Goal: Transaction & Acquisition: Purchase product/service

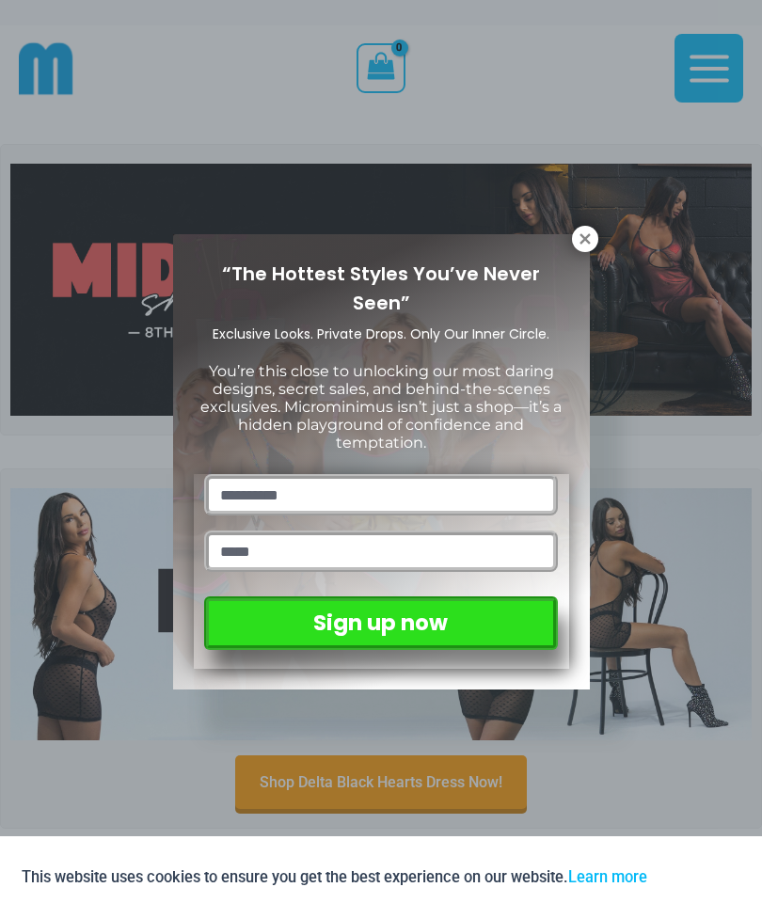
click at [587, 241] on icon at bounding box center [585, 238] width 10 height 10
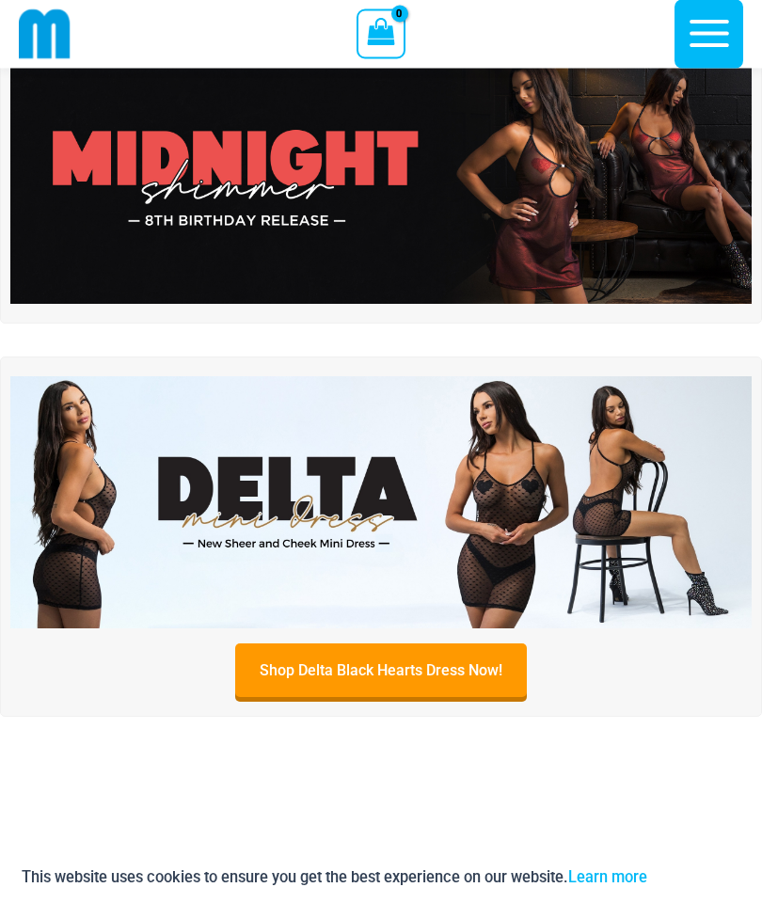
scroll to position [99, 0]
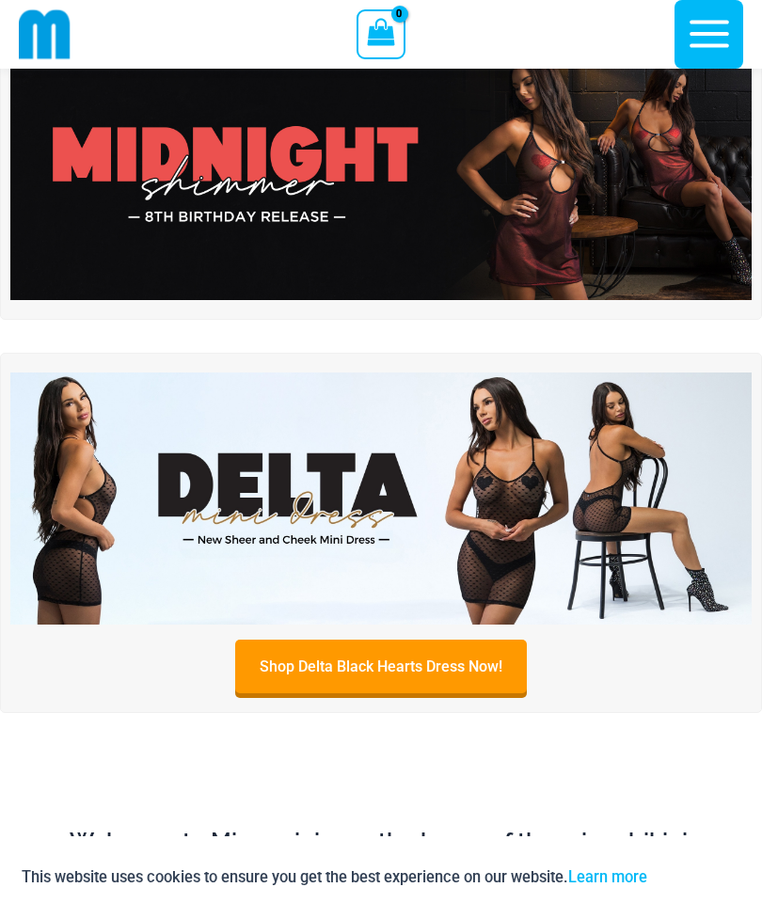
click at [428, 660] on link "Shop Delta Black Hearts Dress Now!" at bounding box center [381, 667] width 292 height 54
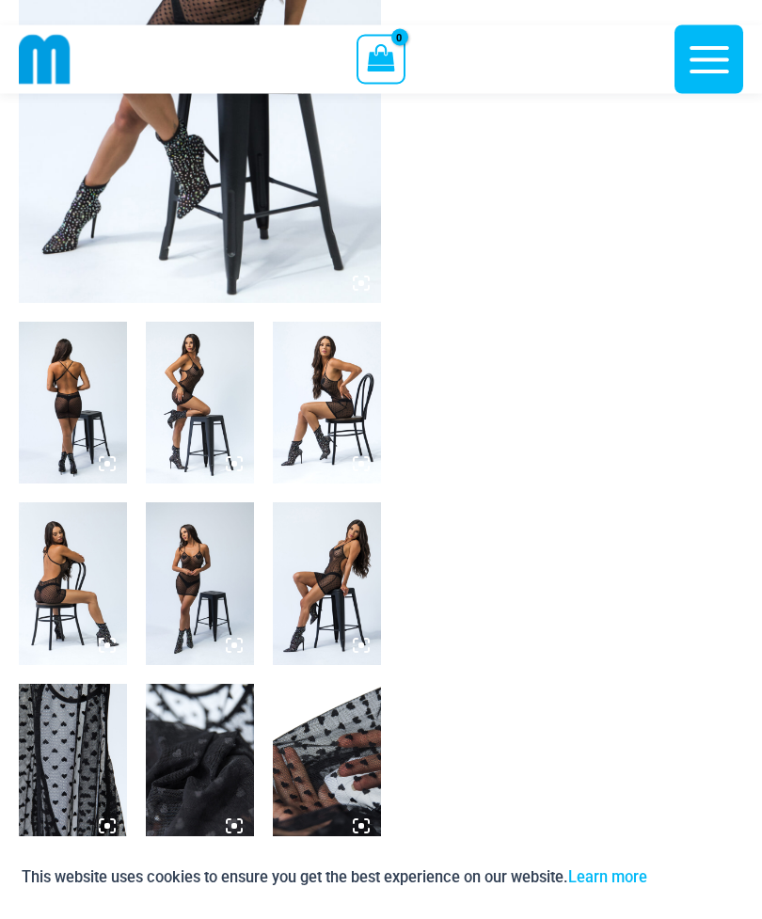
scroll to position [360, 0]
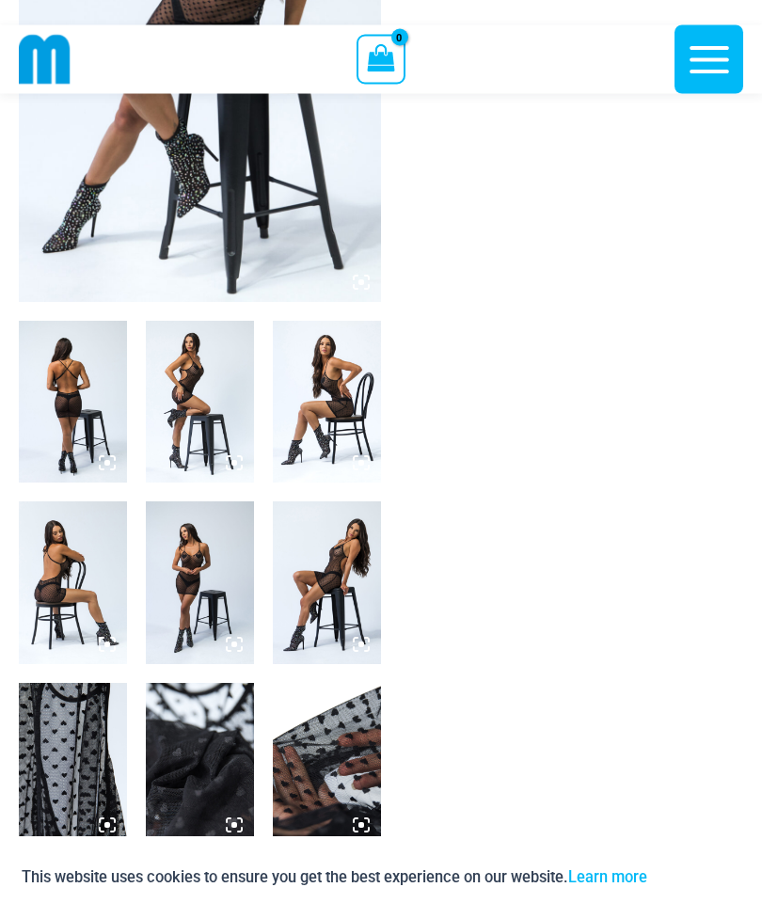
click at [72, 399] on img at bounding box center [73, 403] width 108 height 162
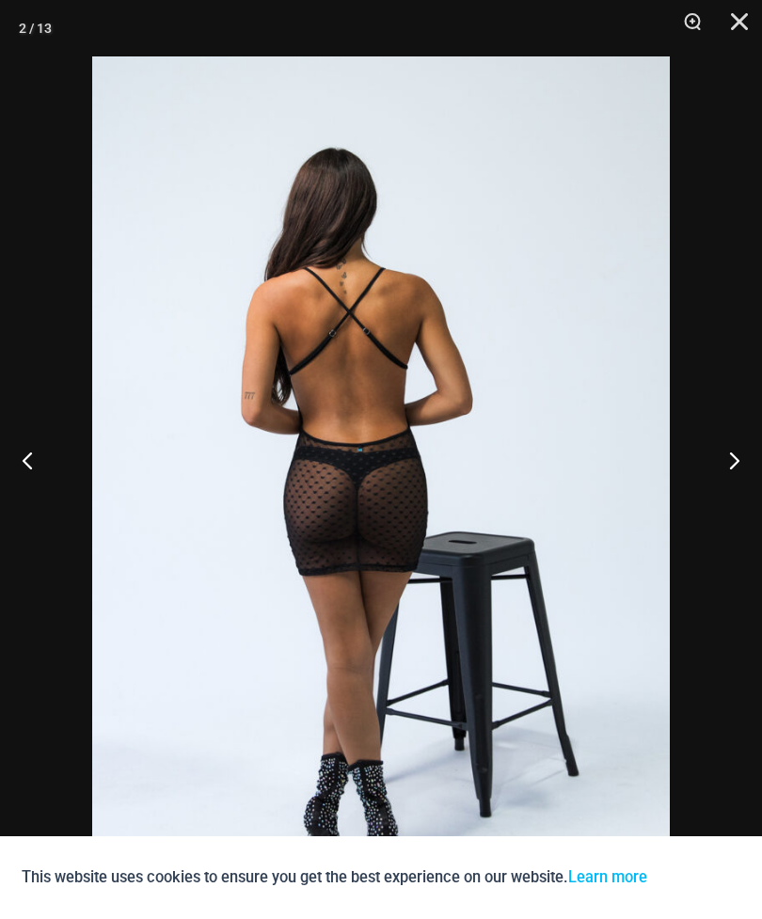
click at [742, 498] on button "Next" at bounding box center [727, 460] width 71 height 94
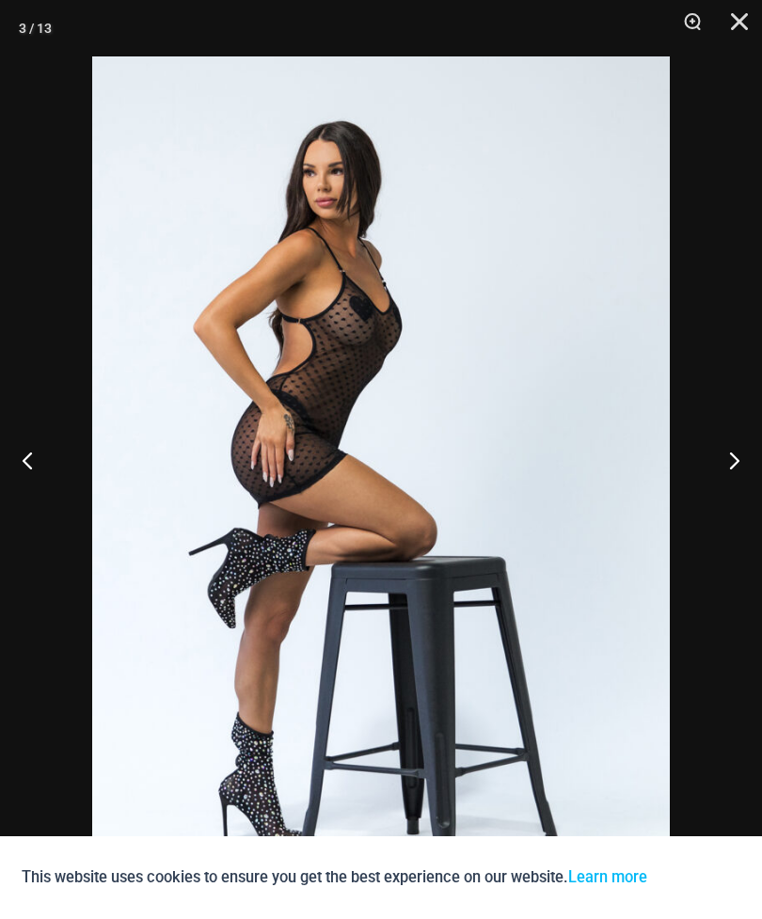
click at [730, 489] on button "Next" at bounding box center [727, 460] width 71 height 94
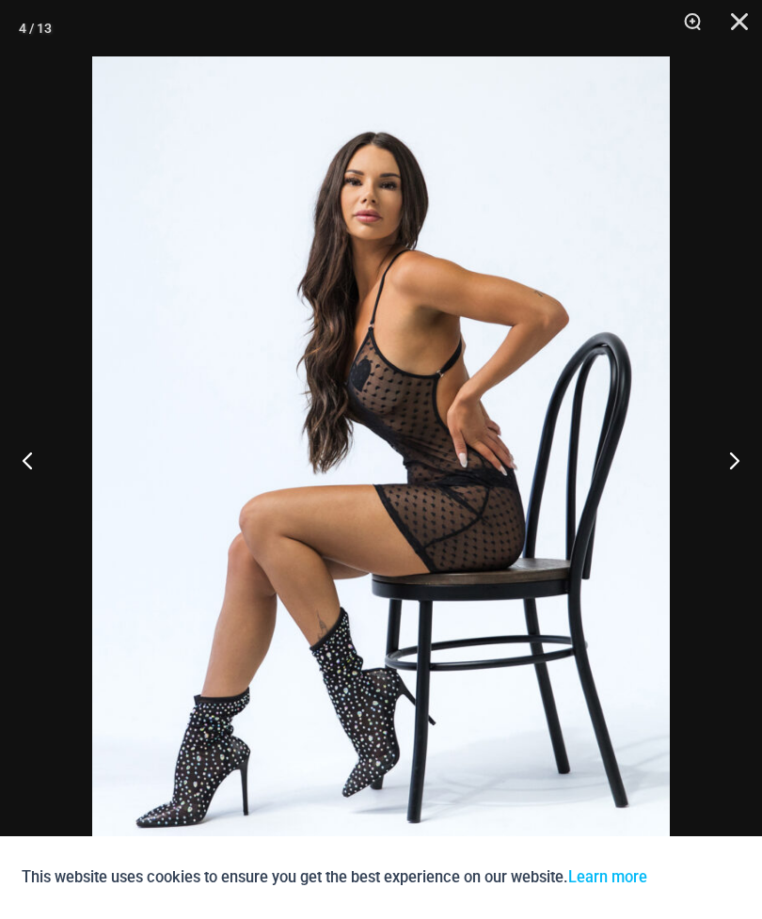
click at [737, 491] on button "Next" at bounding box center [727, 460] width 71 height 94
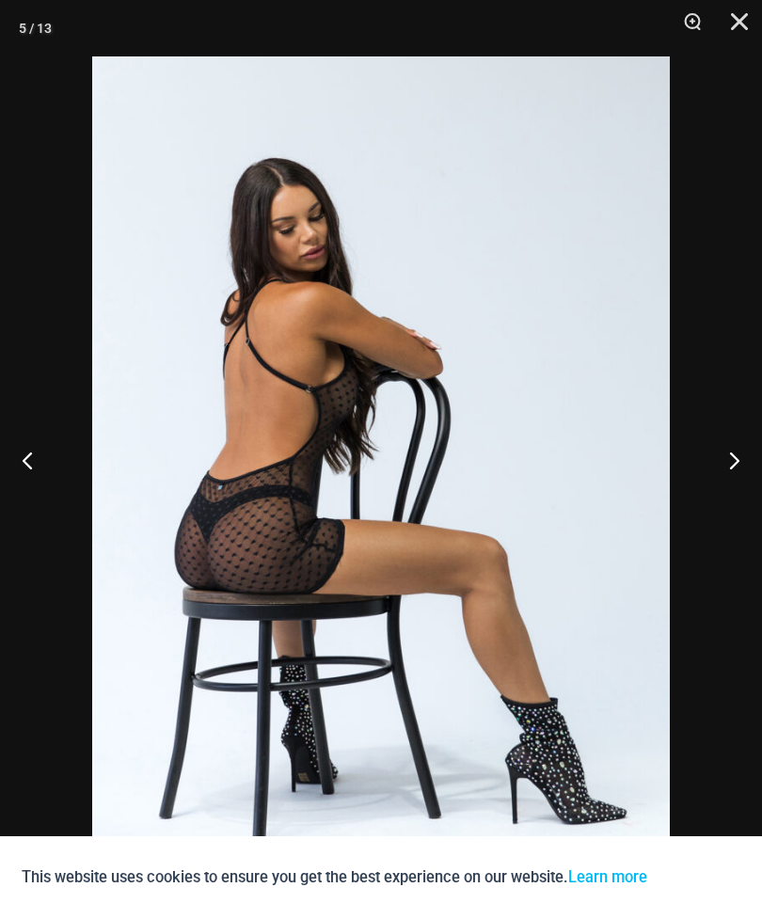
click at [734, 487] on button "Next" at bounding box center [727, 460] width 71 height 94
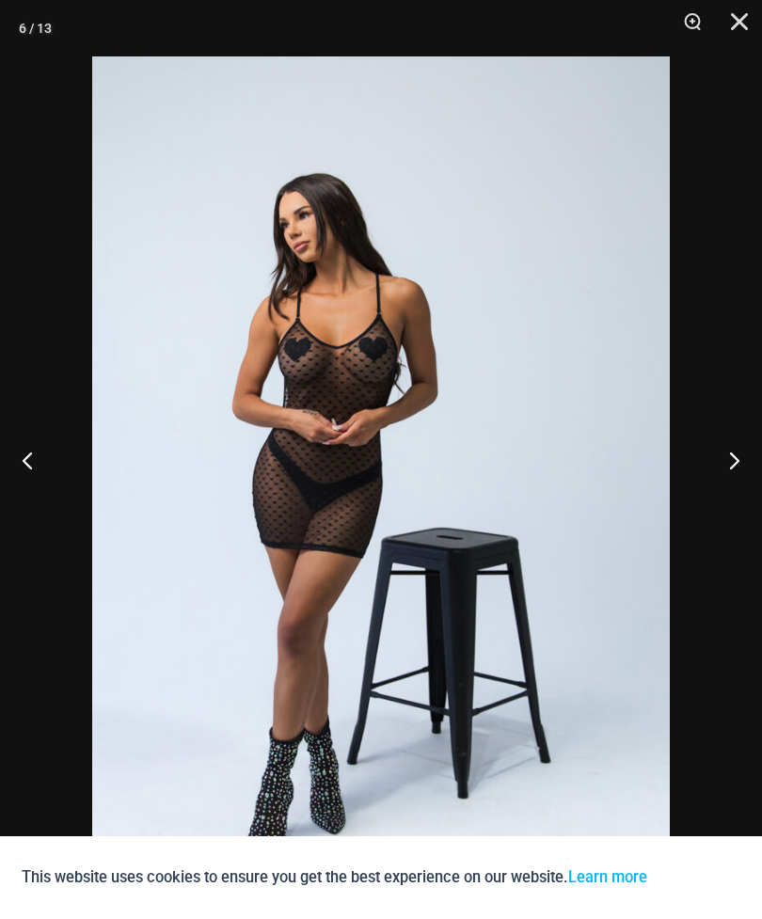
click at [741, 504] on button "Next" at bounding box center [727, 460] width 71 height 94
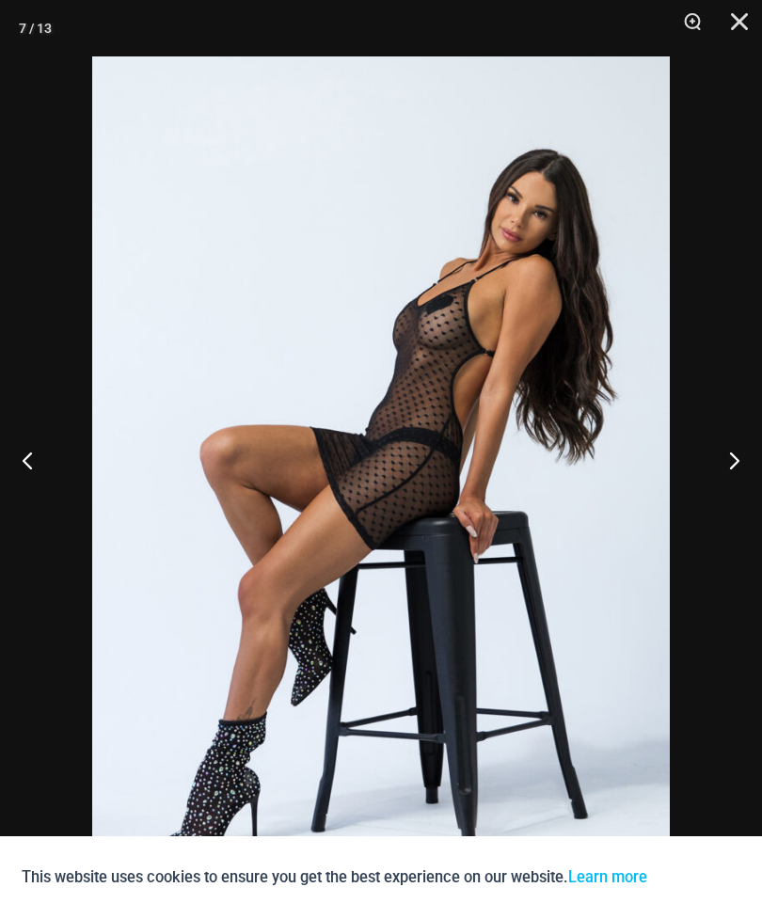
click at [739, 490] on button "Next" at bounding box center [727, 460] width 71 height 94
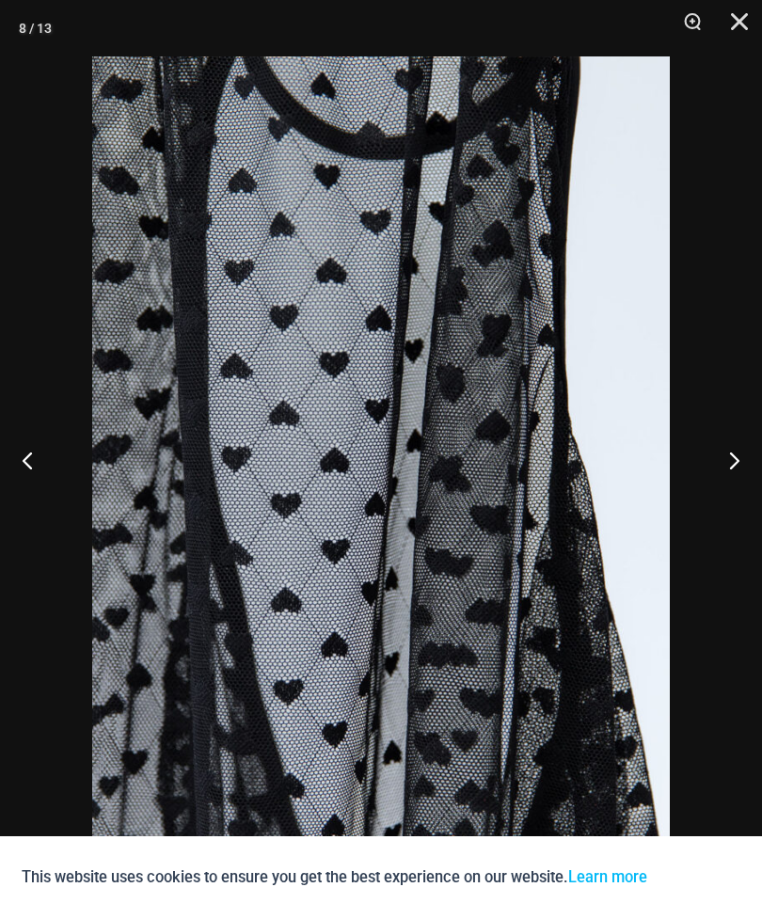
click at [740, 489] on button "Next" at bounding box center [727, 460] width 71 height 94
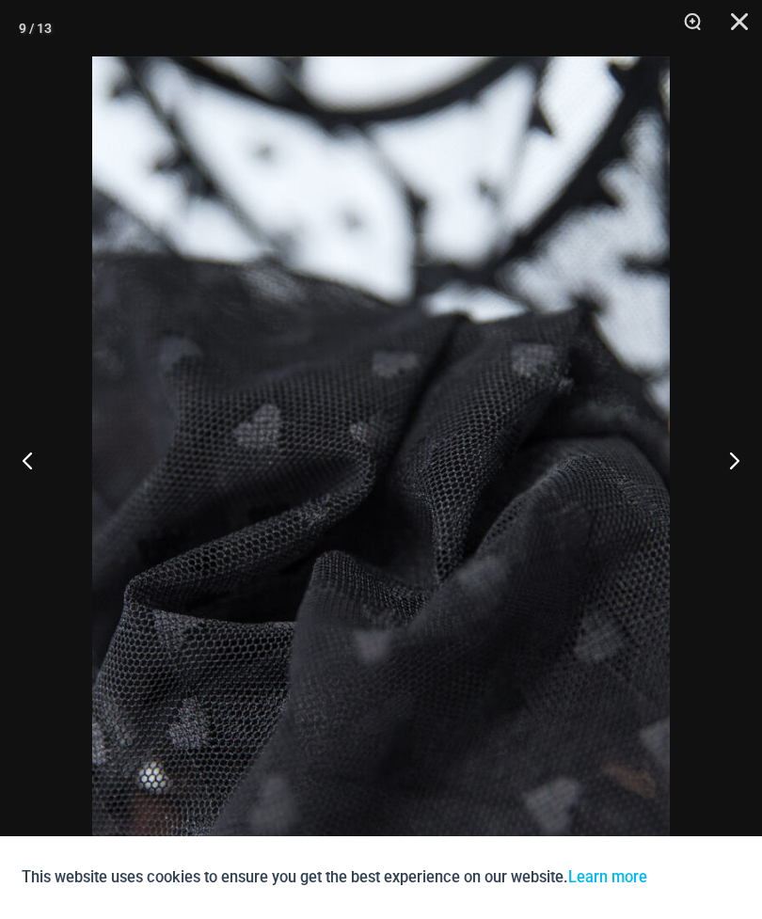
click at [741, 487] on button "Next" at bounding box center [727, 460] width 71 height 94
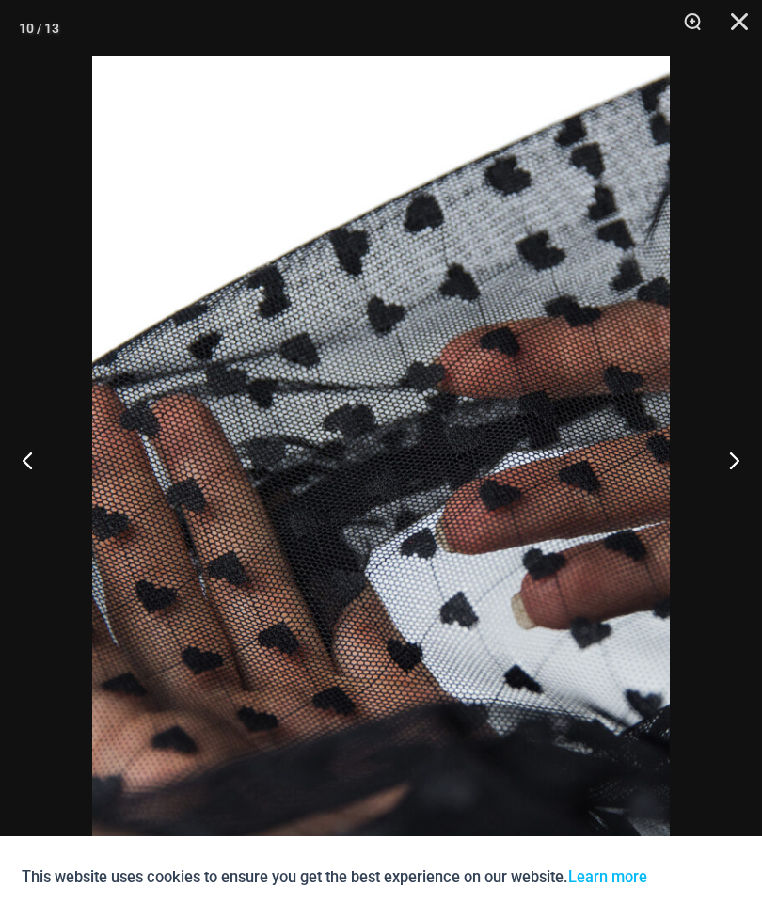
click at [741, 483] on button "Next" at bounding box center [727, 460] width 71 height 94
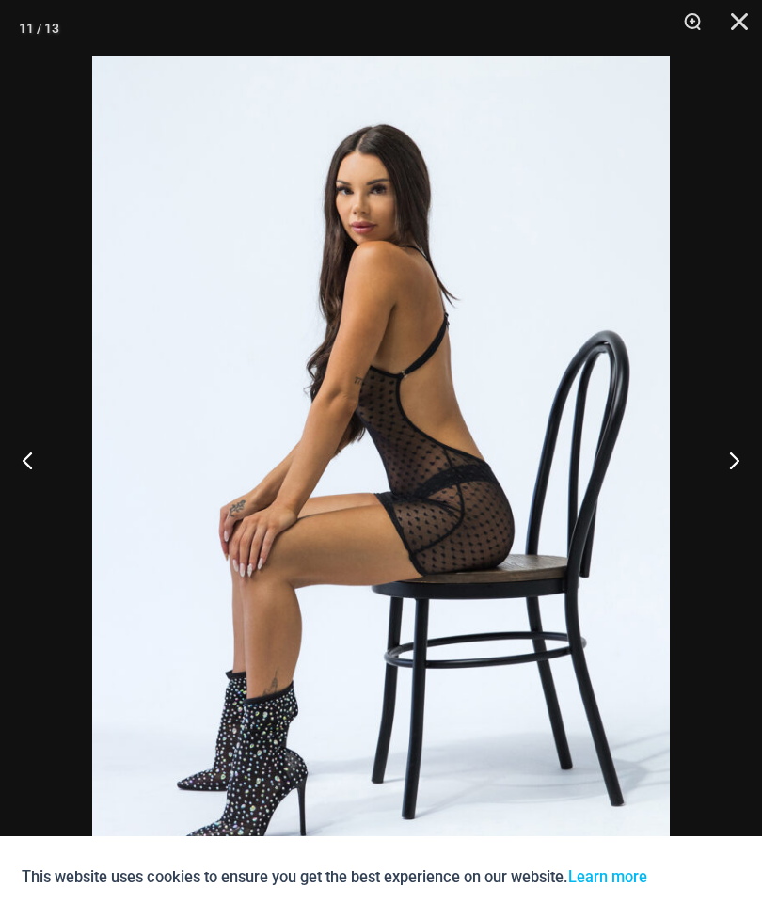
click at [740, 494] on button "Next" at bounding box center [727, 460] width 71 height 94
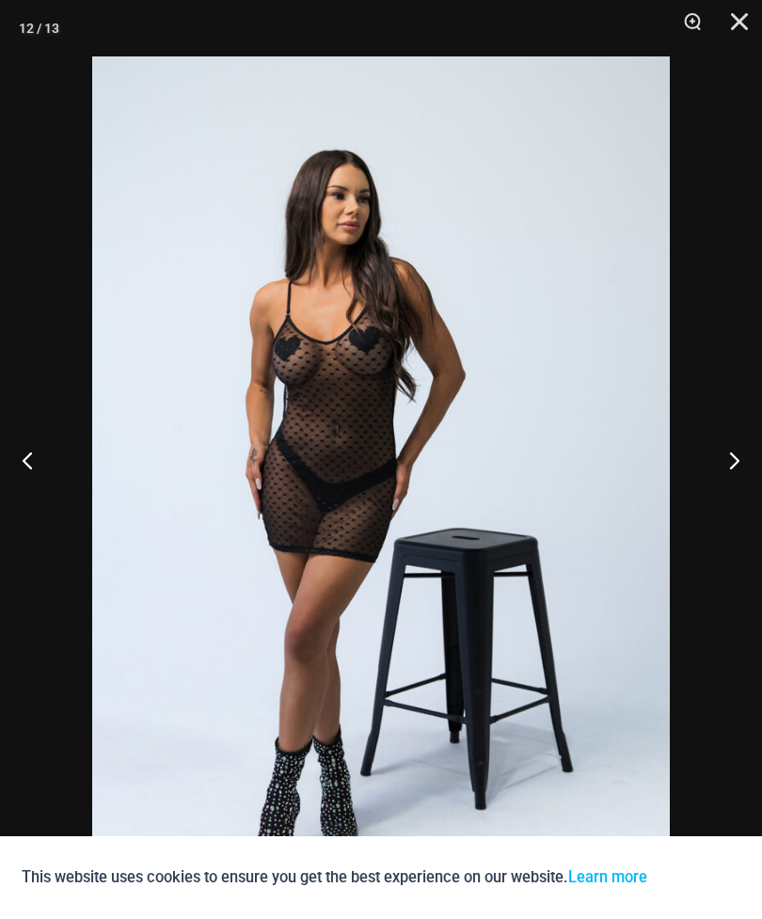
click at [733, 477] on button "Next" at bounding box center [727, 460] width 71 height 94
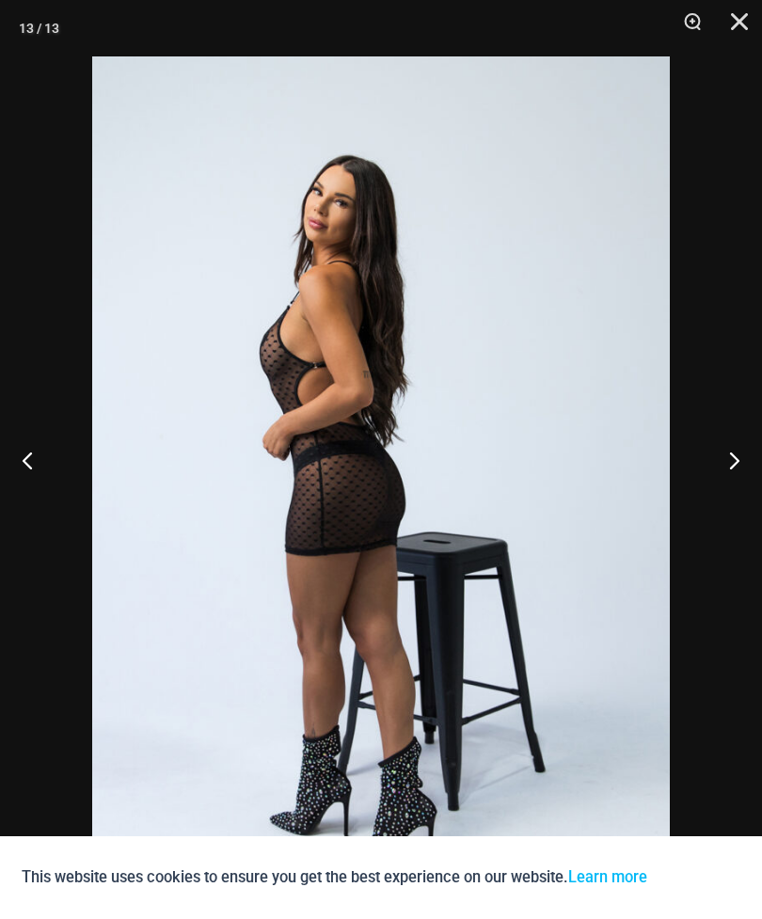
click at [52, 480] on button "Previous" at bounding box center [35, 460] width 71 height 94
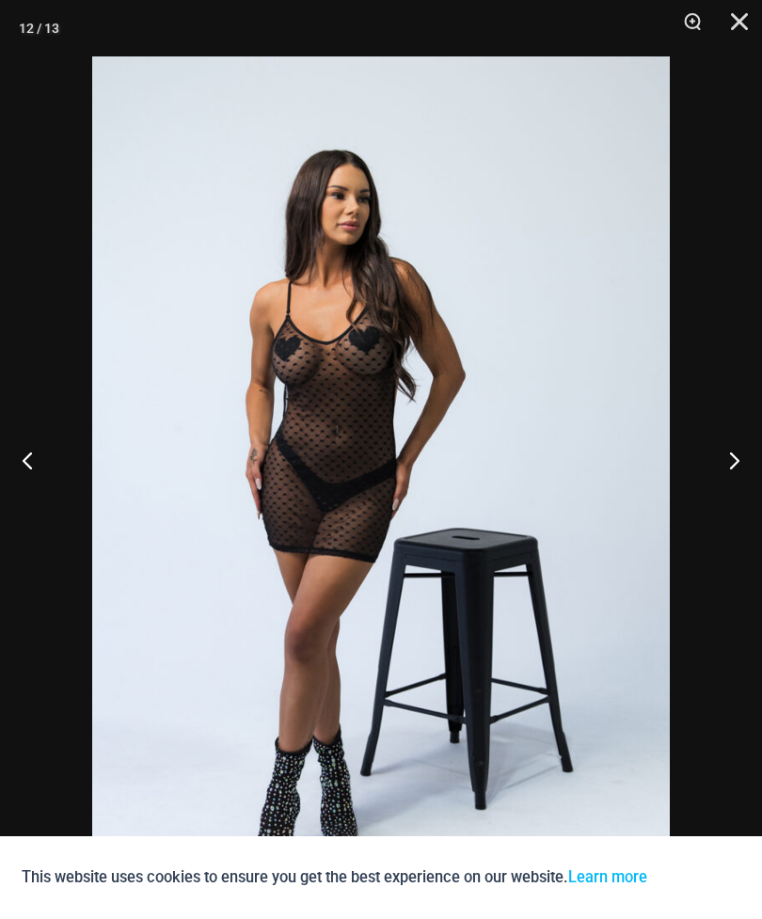
click at [718, 493] on button "Next" at bounding box center [727, 460] width 71 height 94
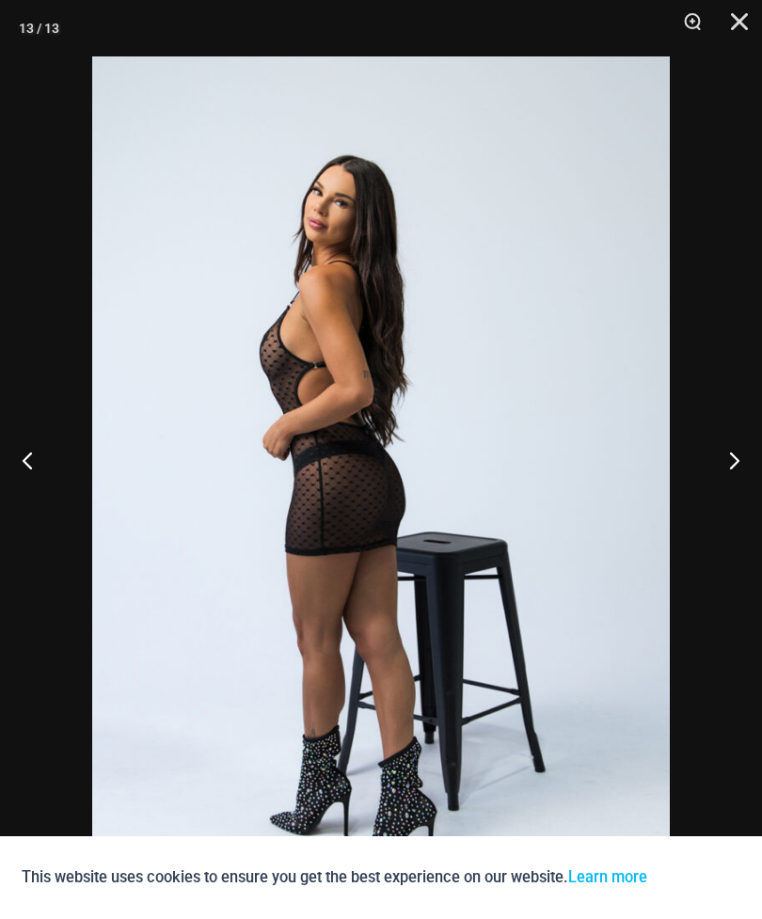
click at [725, 501] on button "Next" at bounding box center [727, 460] width 71 height 94
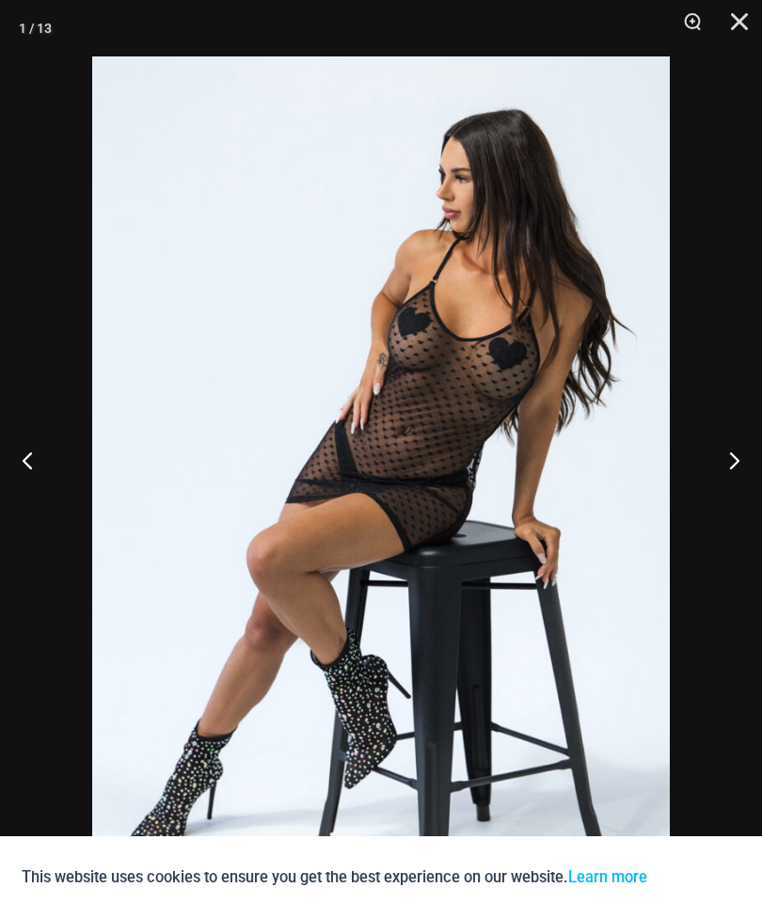
click at [760, 507] on button "Next" at bounding box center [727, 460] width 71 height 94
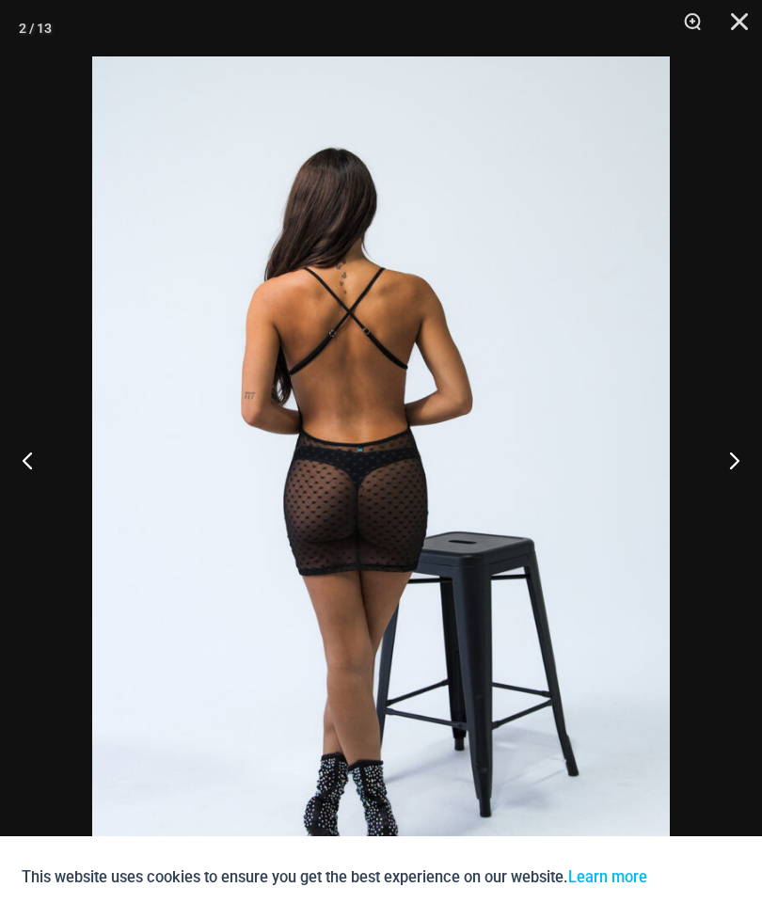
click at [761, 474] on button "Next" at bounding box center [727, 460] width 71 height 94
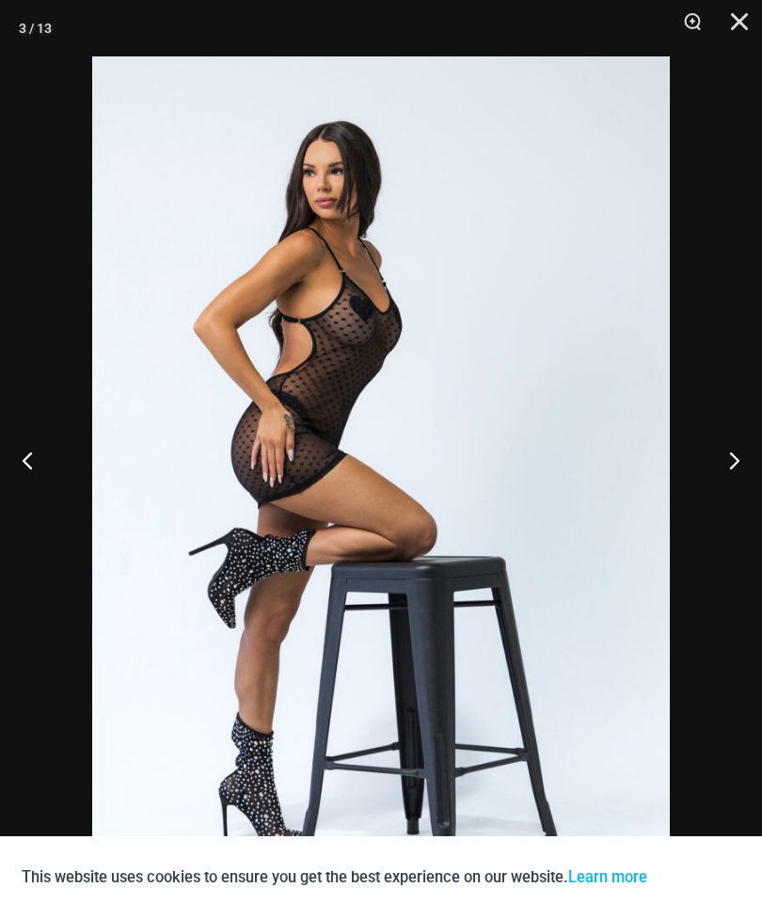
click at [745, 481] on button "Next" at bounding box center [727, 460] width 71 height 94
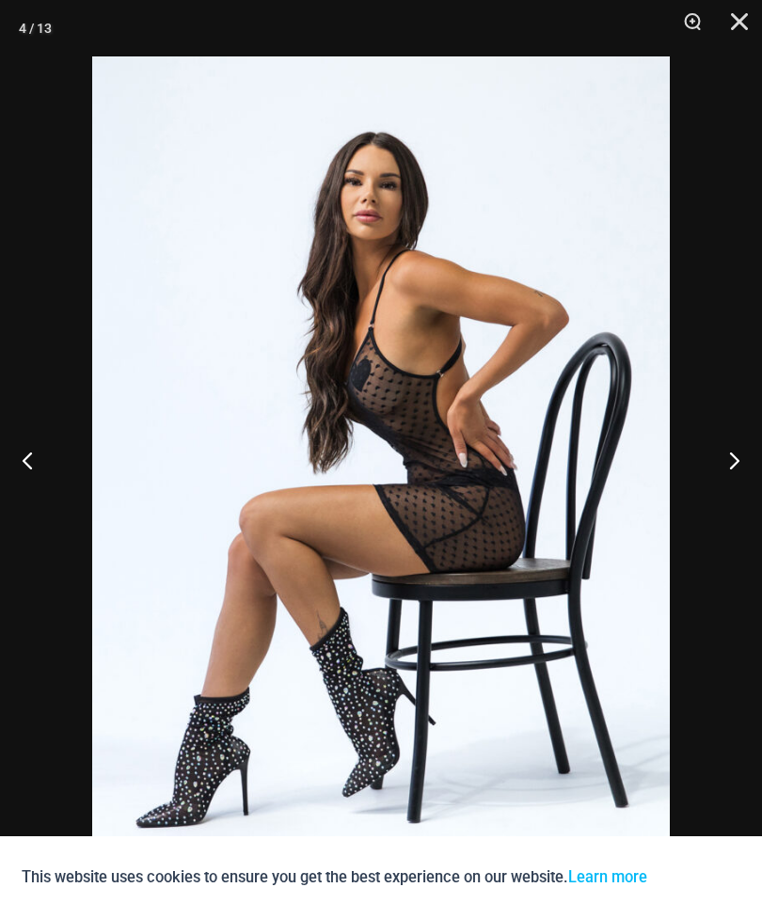
click at [748, 489] on button "Next" at bounding box center [727, 460] width 71 height 94
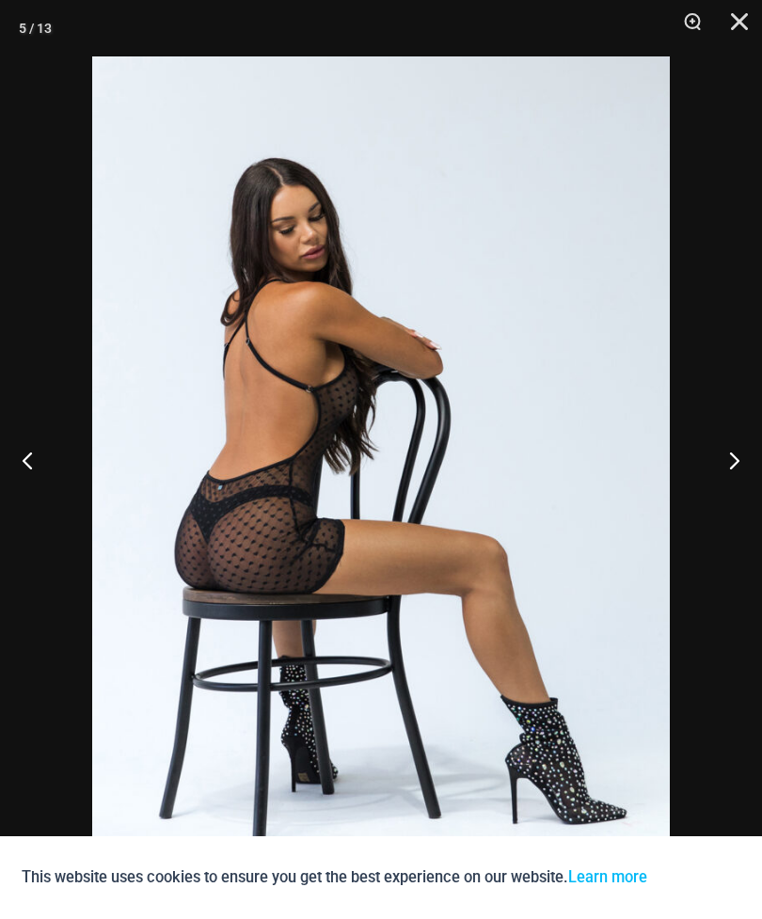
click at [739, 495] on button "Next" at bounding box center [727, 460] width 71 height 94
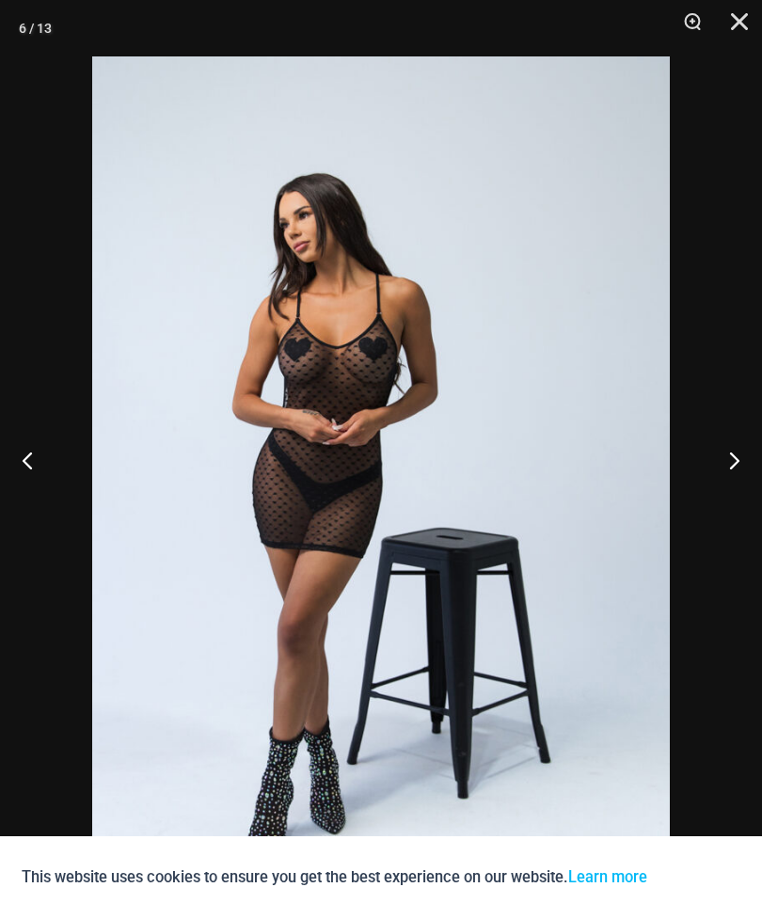
click at [739, 495] on button "Next" at bounding box center [727, 460] width 71 height 94
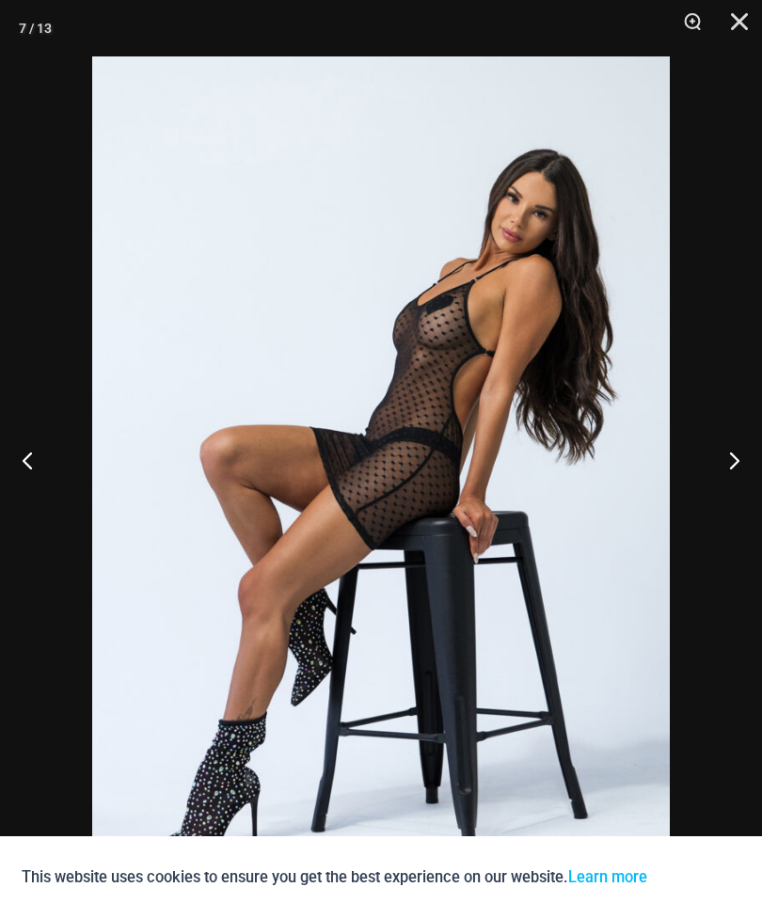
click at [710, 483] on button "Next" at bounding box center [727, 460] width 71 height 94
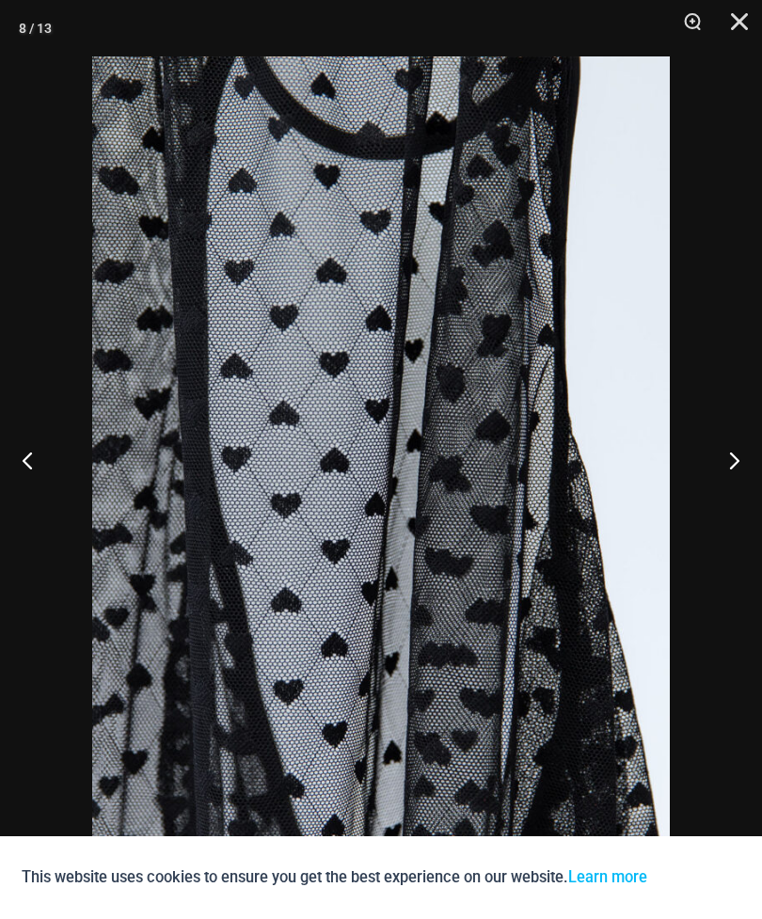
click at [35, 485] on button "Previous" at bounding box center [35, 460] width 71 height 94
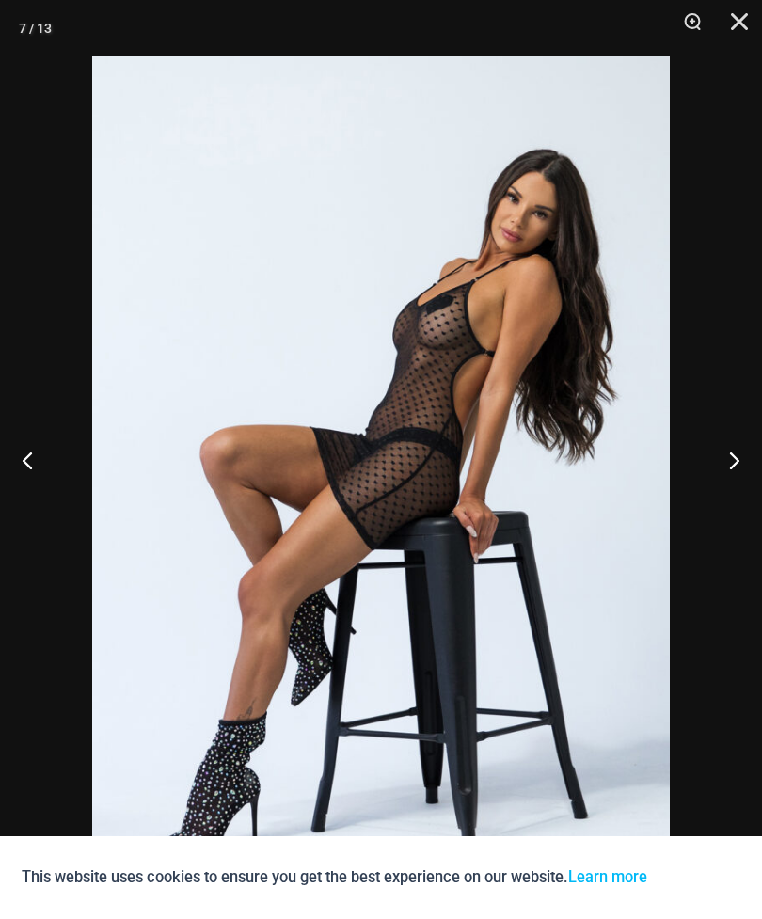
click at [47, 491] on button "Previous" at bounding box center [35, 460] width 71 height 94
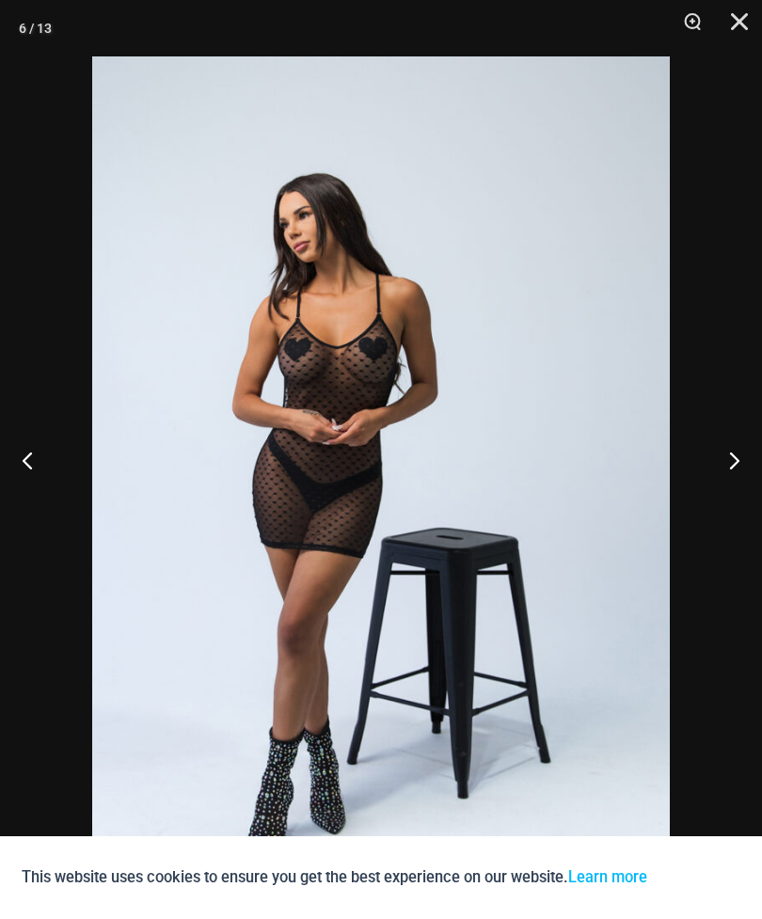
click at [52, 480] on button "Previous" at bounding box center [35, 460] width 71 height 94
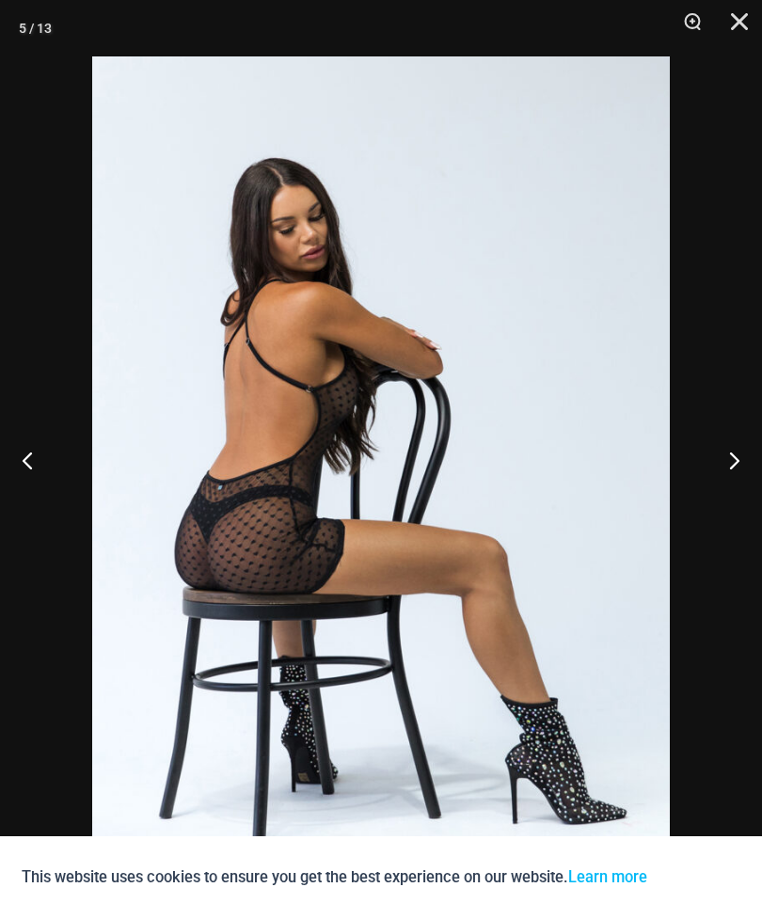
click at [751, 27] on button "Close" at bounding box center [732, 28] width 47 height 56
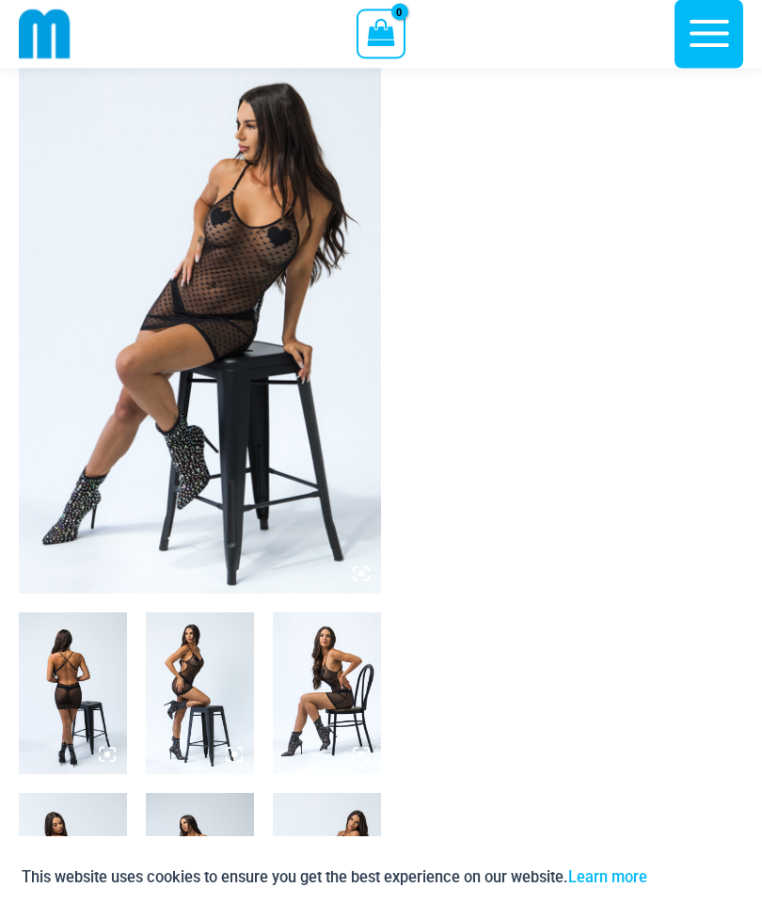
scroll to position [0, 0]
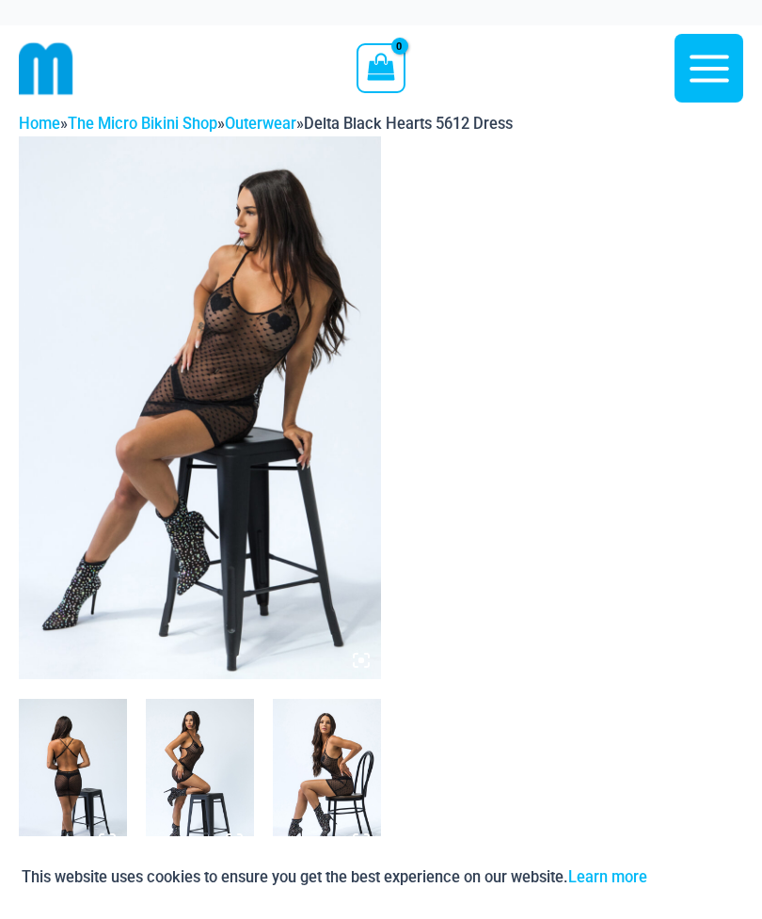
click at [719, 72] on icon "button" at bounding box center [709, 68] width 47 height 47
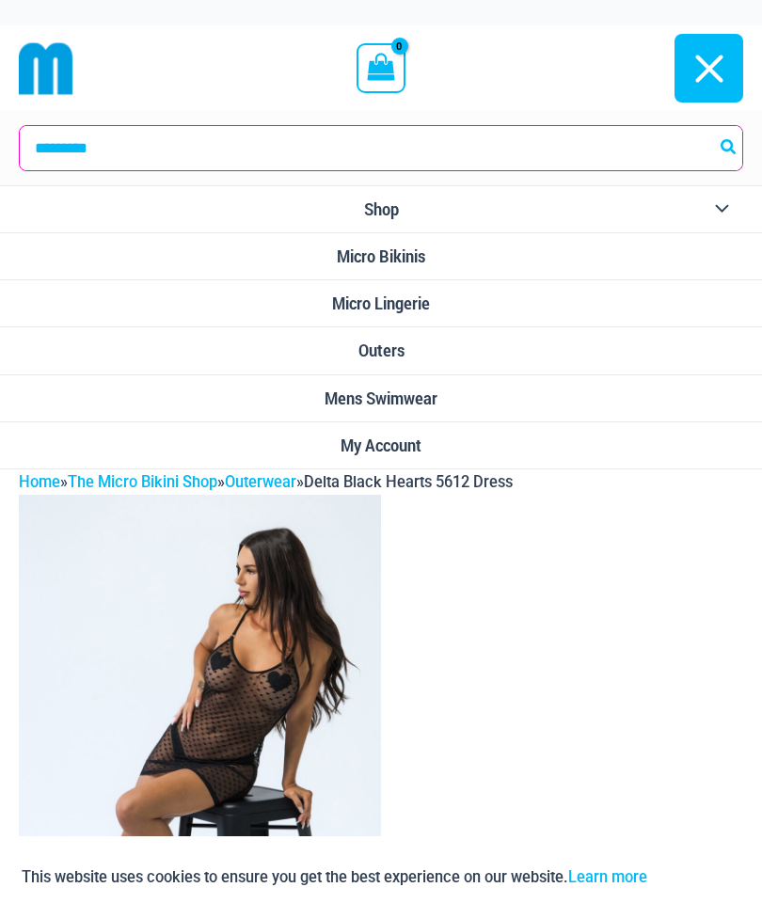
click at [418, 354] on link "Outers" at bounding box center [381, 350] width 762 height 47
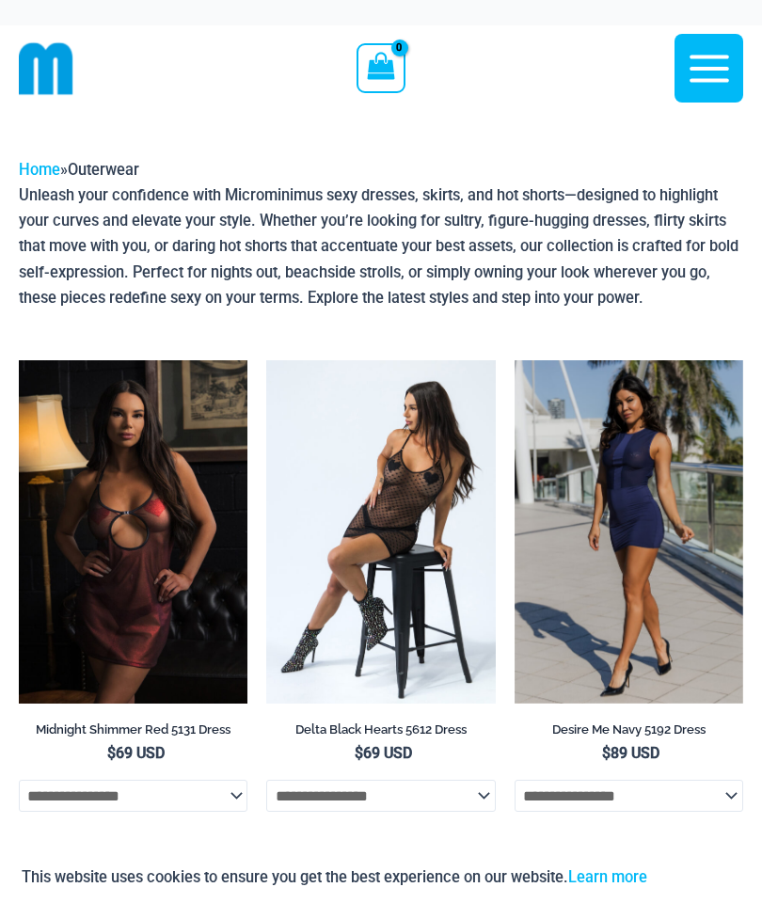
click at [19, 360] on img at bounding box center [19, 360] width 0 height 0
click at [515, 360] on img at bounding box center [515, 360] width 0 height 0
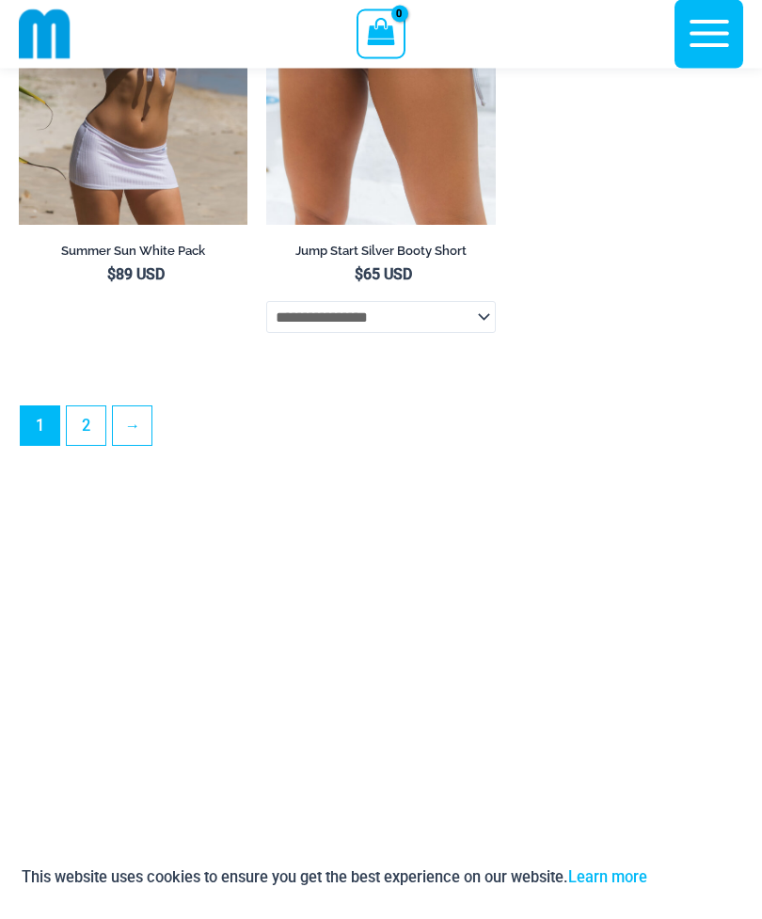
scroll to position [5490, 0]
click at [83, 445] on link "2" at bounding box center [86, 425] width 39 height 39
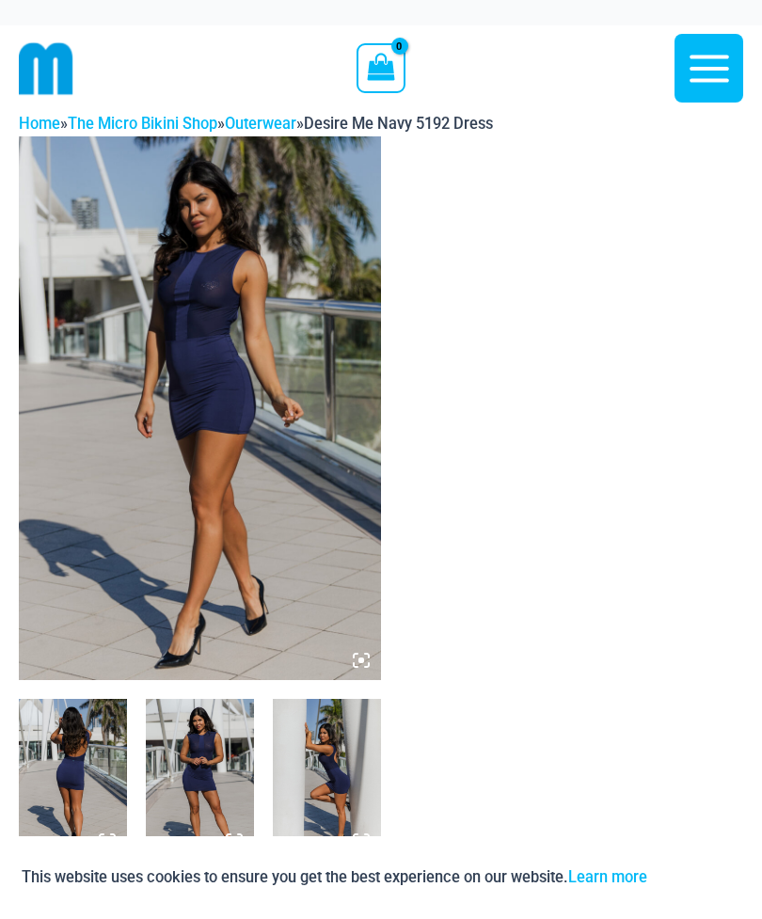
click at [71, 779] on img at bounding box center [73, 780] width 108 height 162
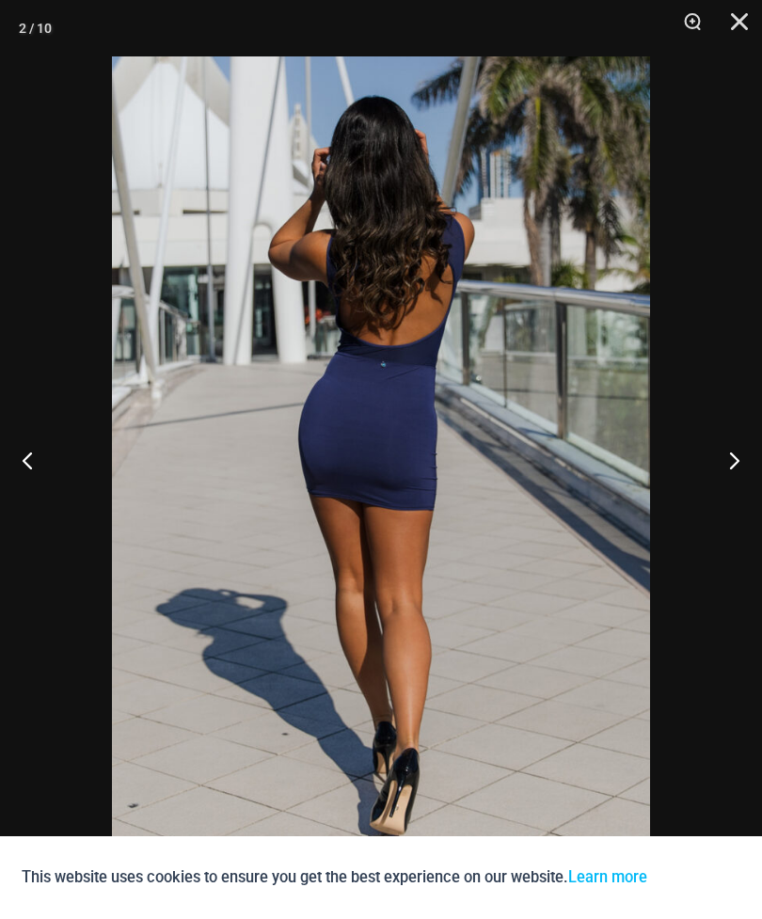
click at [727, 470] on button "Next" at bounding box center [727, 460] width 71 height 94
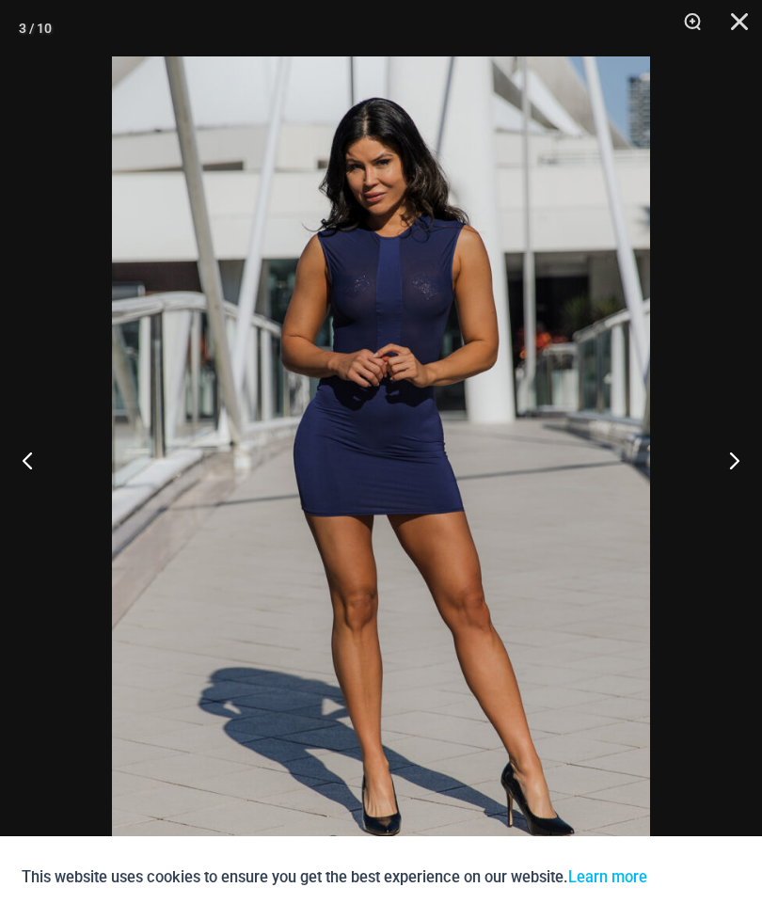
click at [724, 444] on button "Next" at bounding box center [727, 460] width 71 height 94
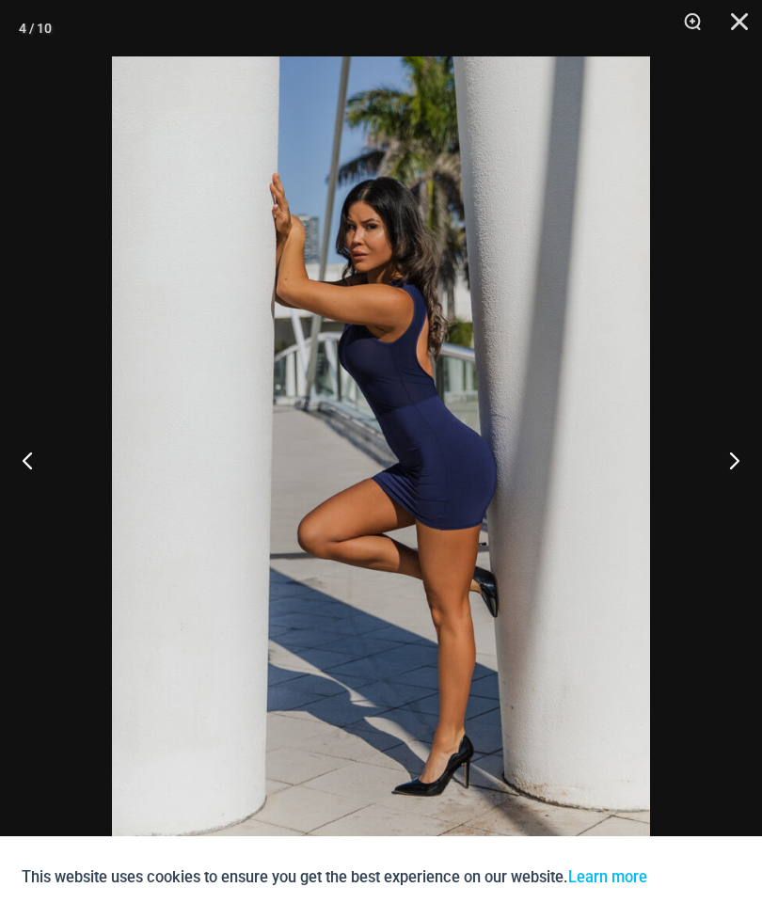
click at [730, 467] on button "Next" at bounding box center [727, 460] width 71 height 94
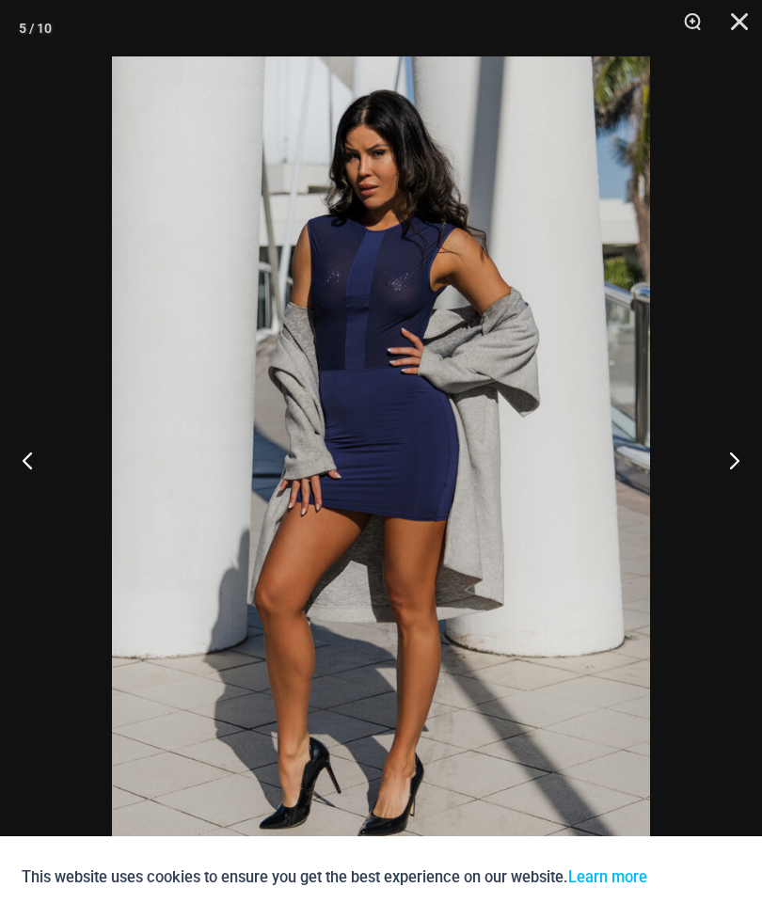
click at [725, 466] on button "Next" at bounding box center [727, 460] width 71 height 94
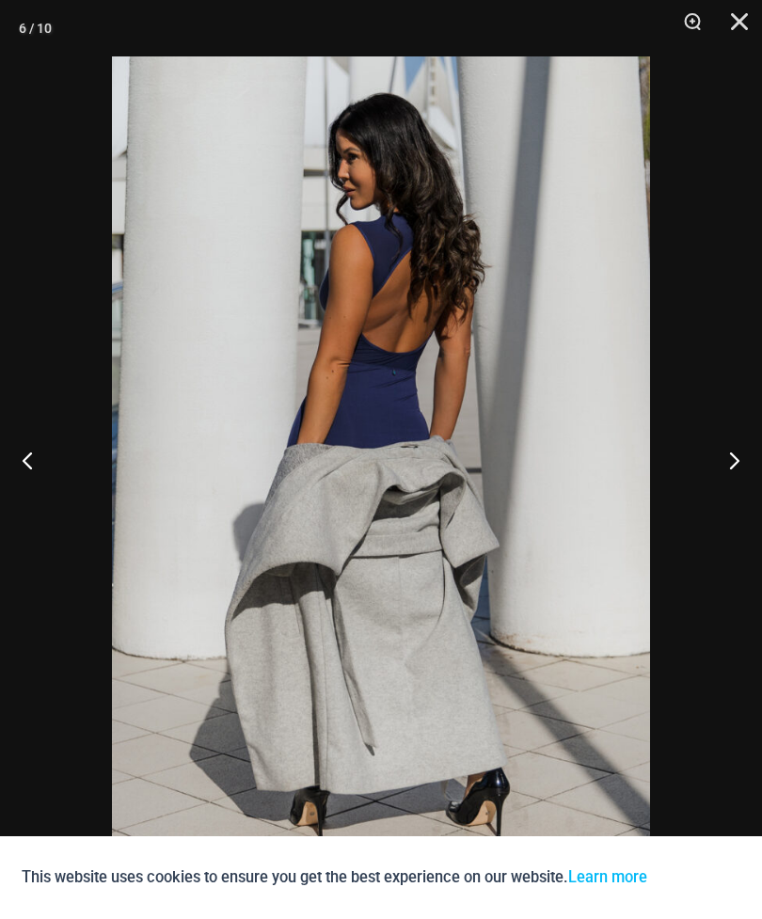
click at [732, 464] on button "Next" at bounding box center [727, 460] width 71 height 94
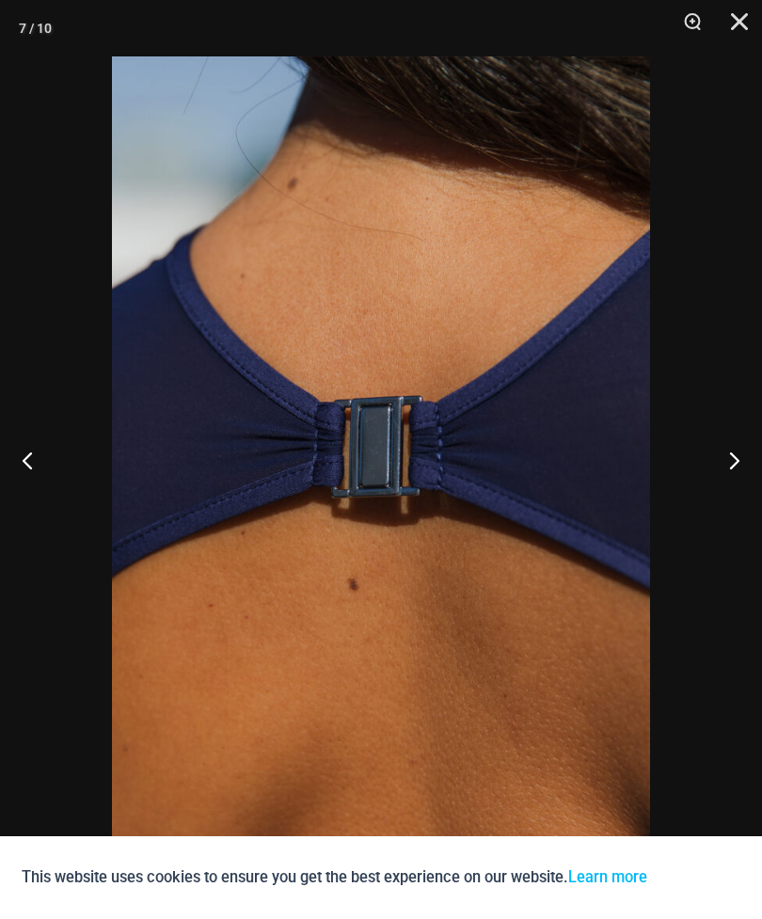
click at [730, 465] on button "Next" at bounding box center [727, 460] width 71 height 94
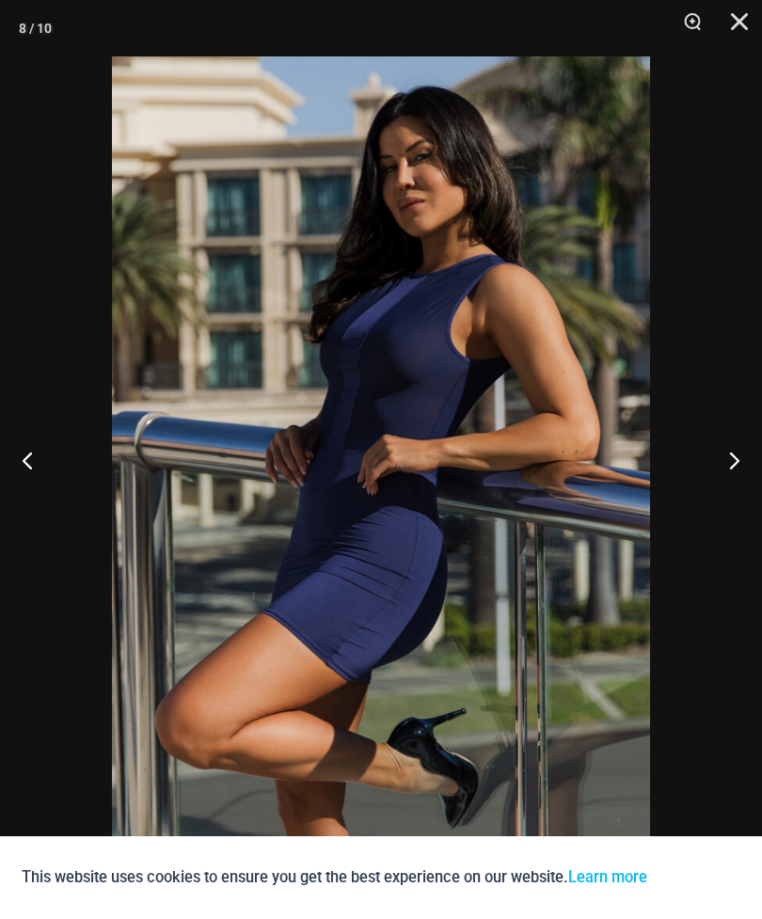
click at [730, 460] on button "Next" at bounding box center [727, 460] width 71 height 94
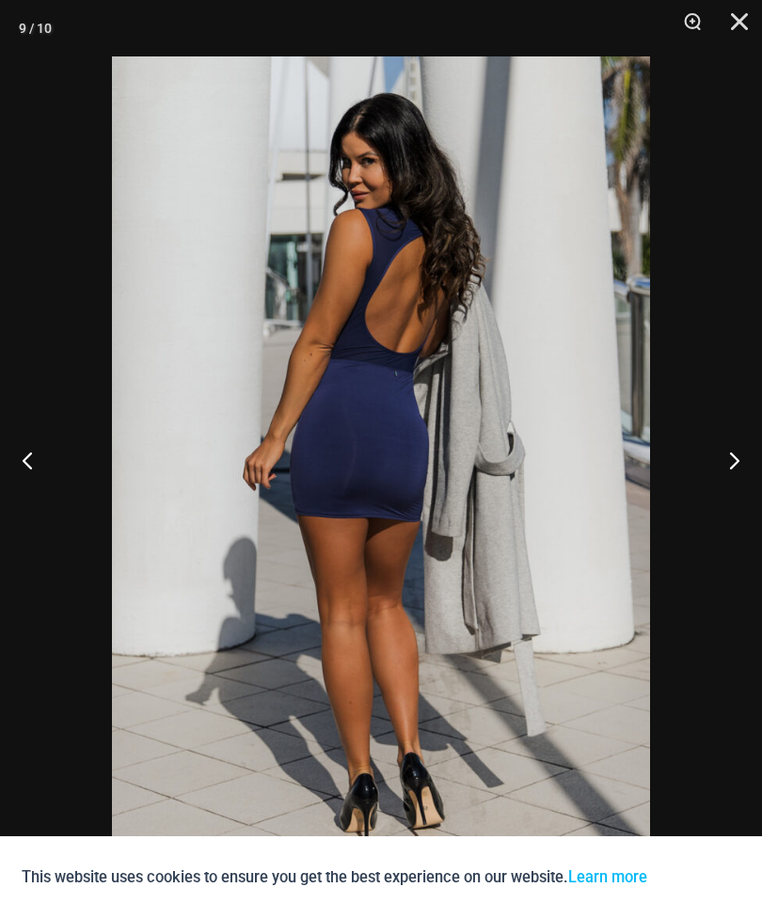
click at [748, 455] on button "Next" at bounding box center [727, 460] width 71 height 94
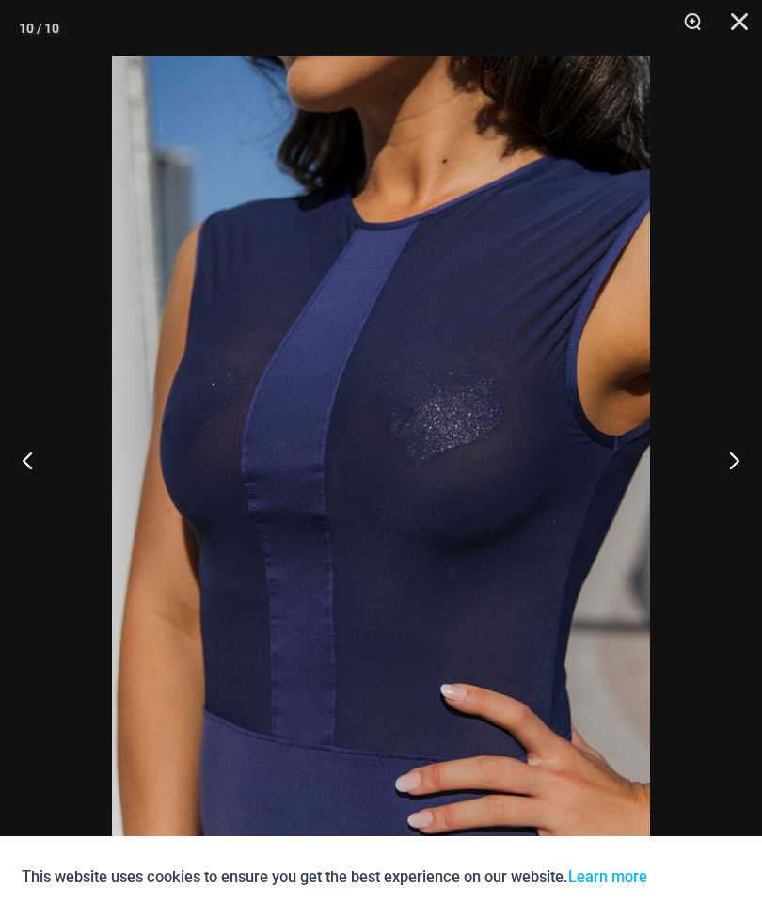
click at [737, 463] on button "Next" at bounding box center [727, 460] width 71 height 94
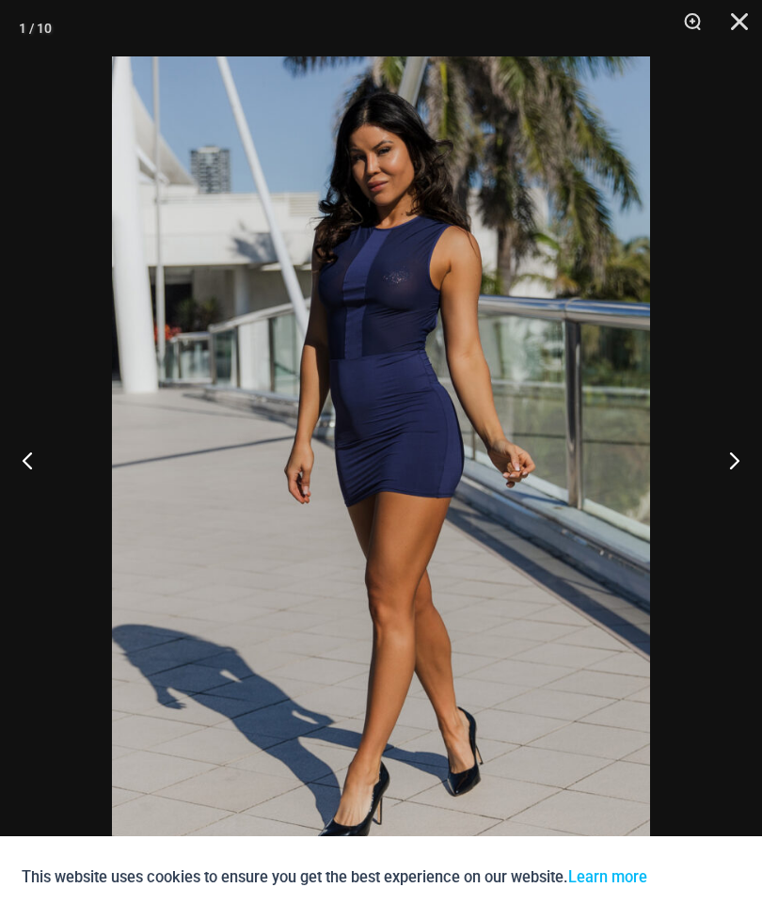
click at [43, 457] on button "Previous" at bounding box center [35, 460] width 71 height 94
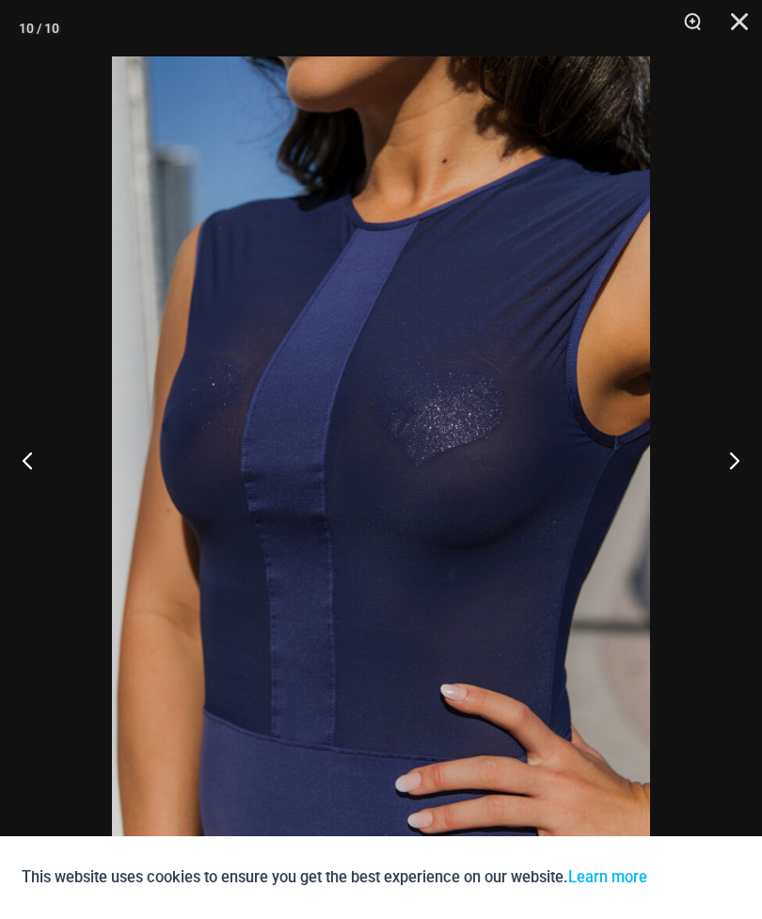
click at [21, 461] on button "Previous" at bounding box center [35, 460] width 71 height 94
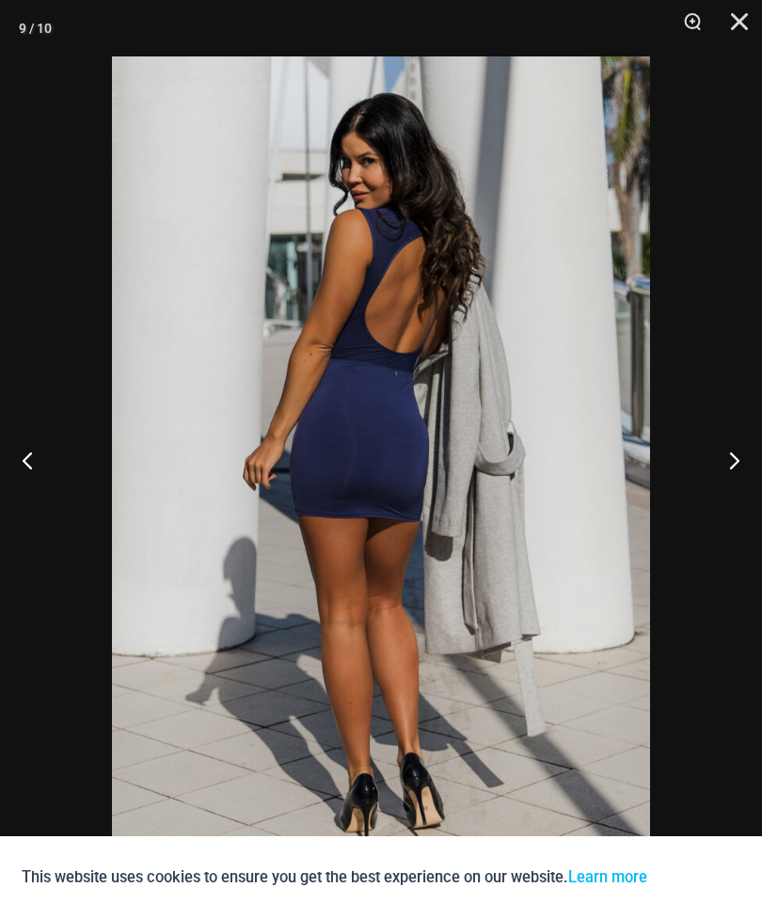
click at [17, 444] on button "Previous" at bounding box center [35, 460] width 71 height 94
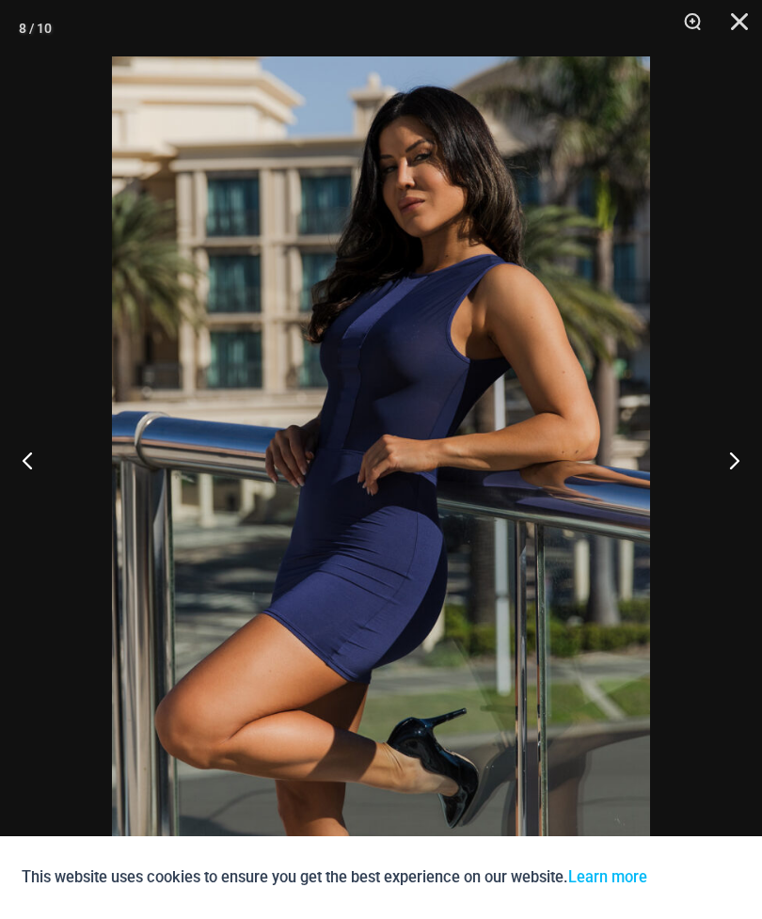
click at [31, 457] on button "Previous" at bounding box center [35, 460] width 71 height 94
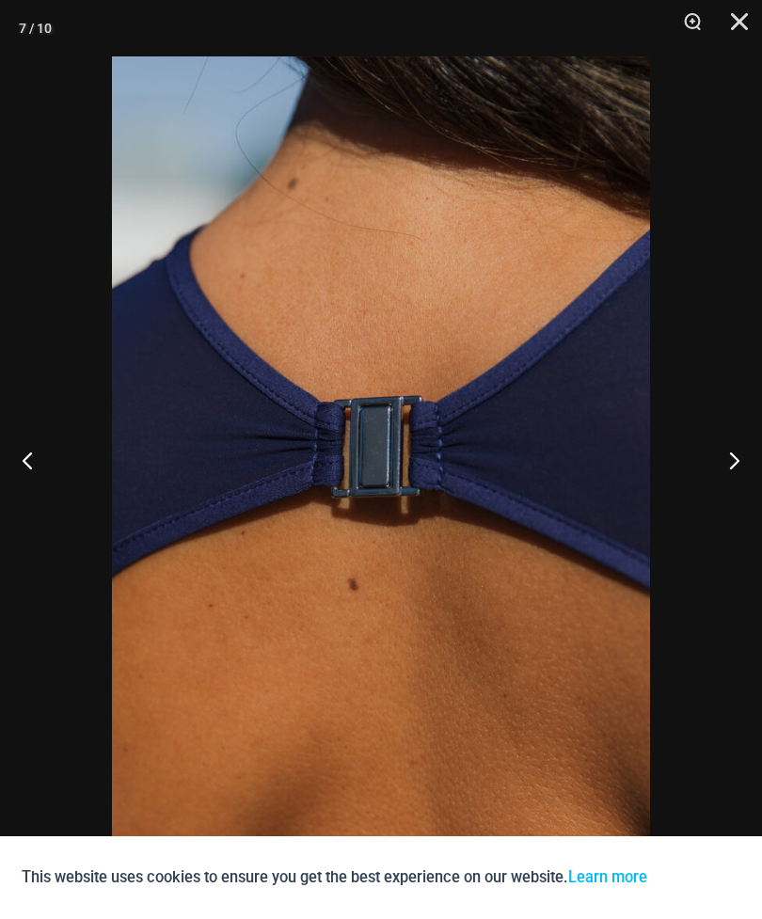
click at [37, 455] on button "Previous" at bounding box center [35, 460] width 71 height 94
click at [36, 454] on button "Previous" at bounding box center [35, 460] width 71 height 94
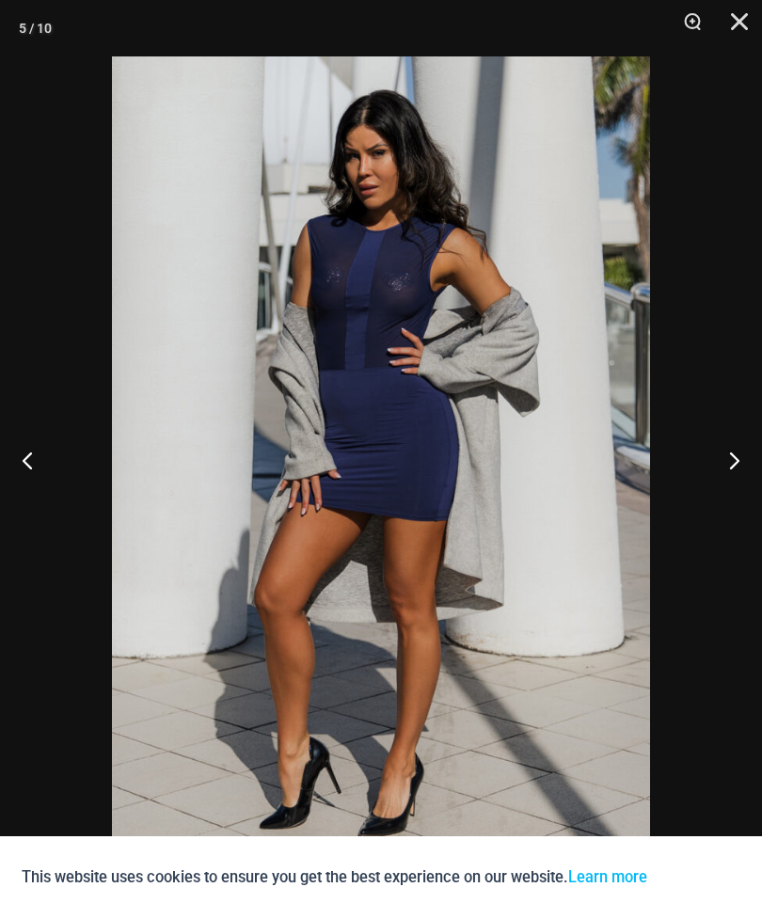
click at [40, 475] on button "Previous" at bounding box center [35, 460] width 71 height 94
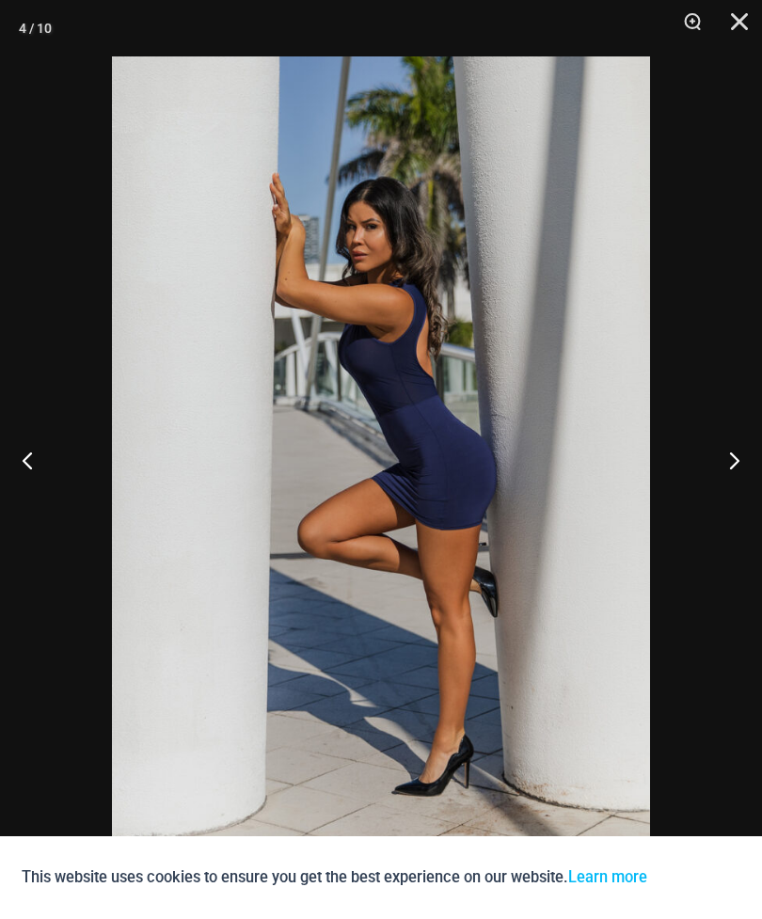
click at [755, 26] on button "Close" at bounding box center [732, 28] width 47 height 56
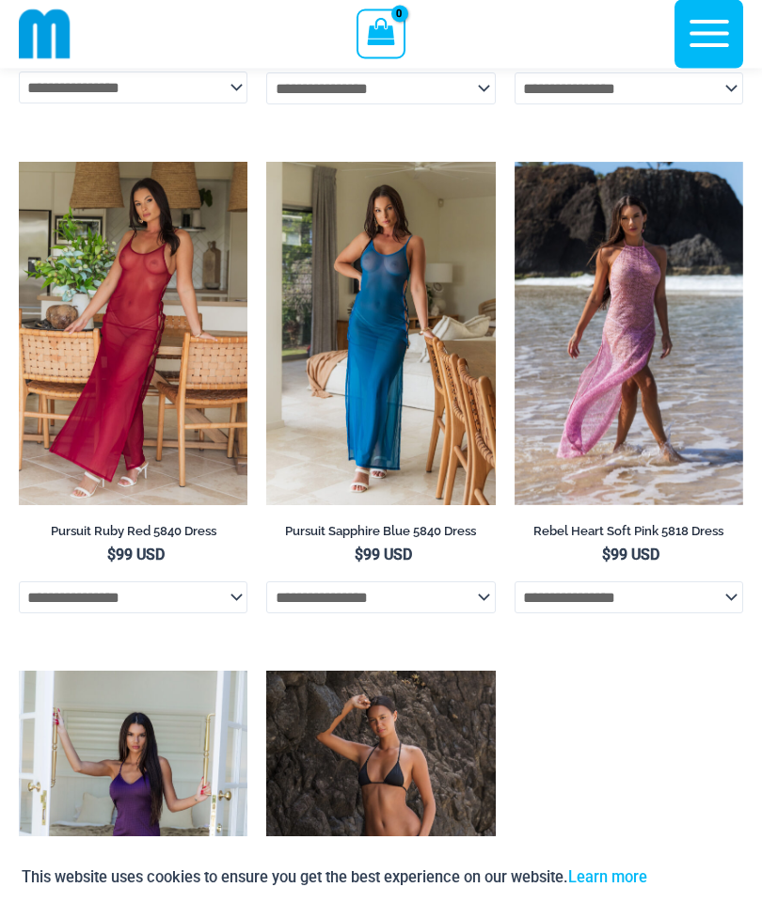
scroll to position [2541, 0]
click at [515, 162] on img at bounding box center [515, 162] width 0 height 0
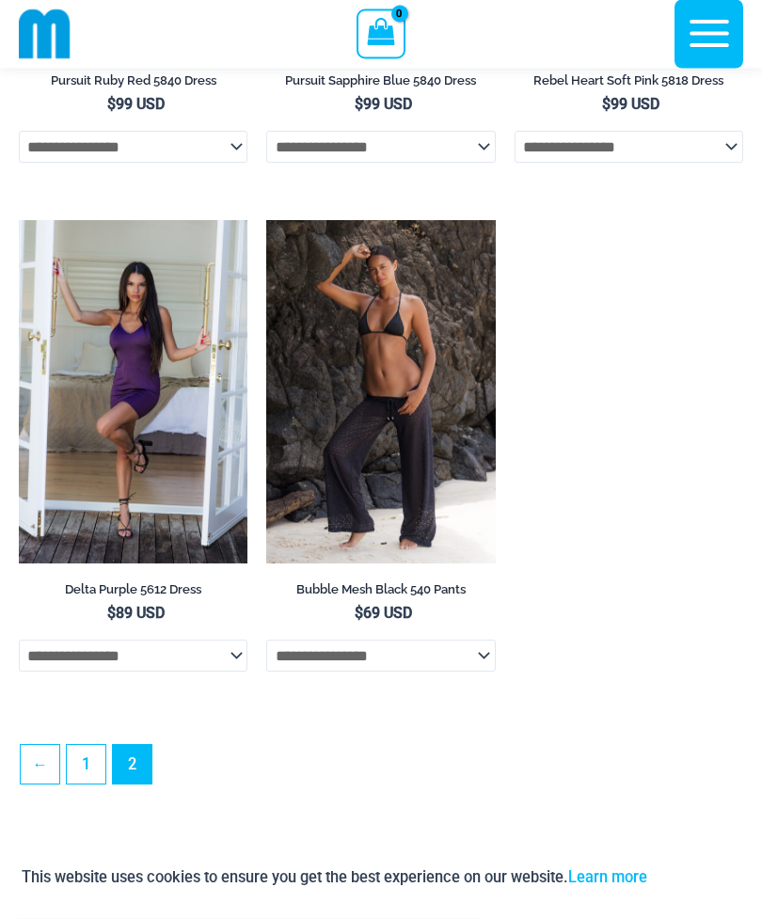
scroll to position [2992, 0]
click at [19, 220] on img at bounding box center [19, 220] width 0 height 0
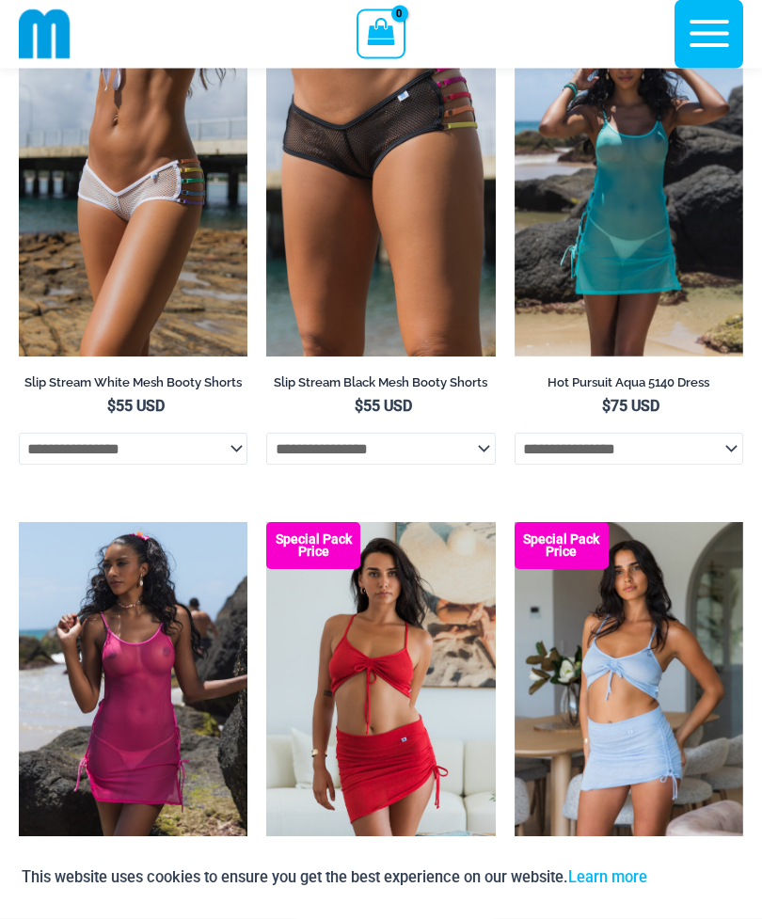
scroll to position [0, 0]
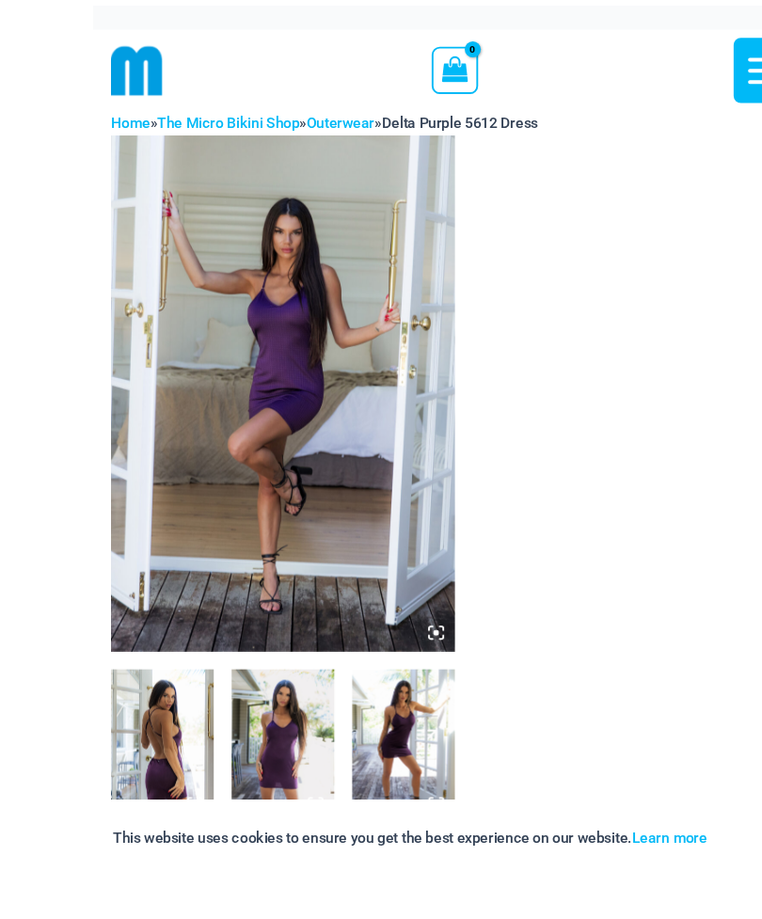
scroll to position [12, 0]
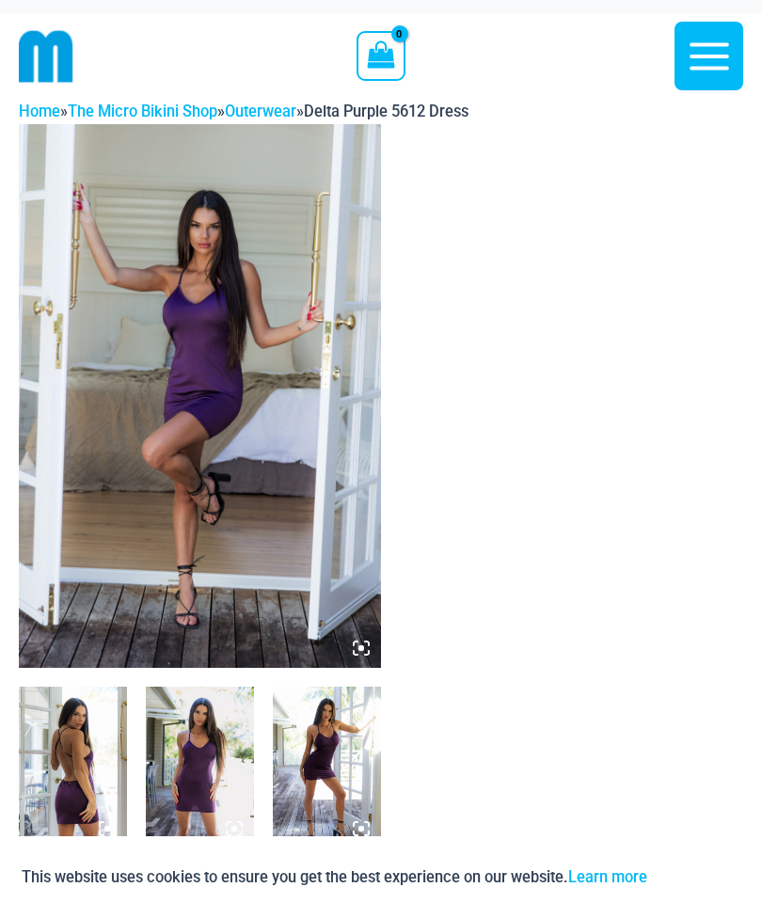
click at [109, 810] on img at bounding box center [73, 768] width 108 height 162
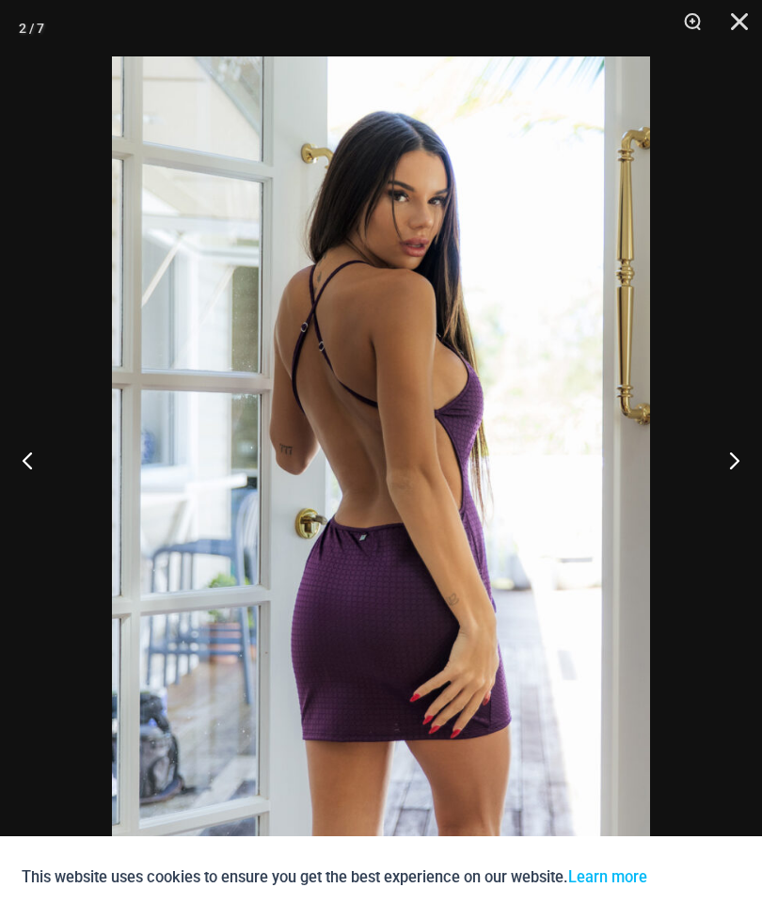
click at [726, 460] on button "Next" at bounding box center [727, 460] width 71 height 94
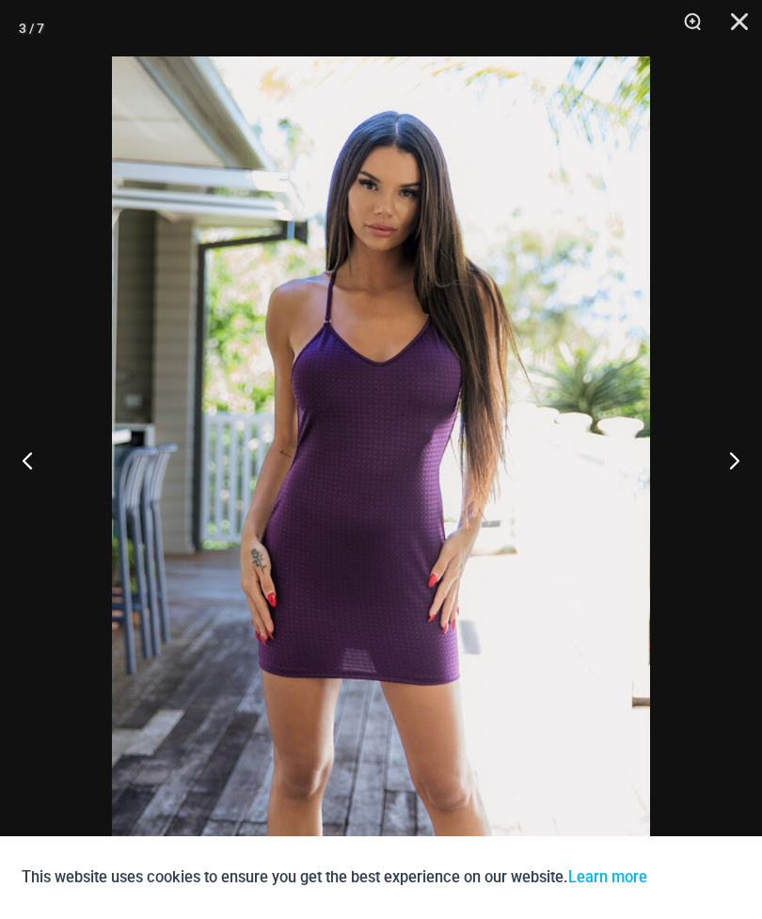
click at [731, 463] on button "Next" at bounding box center [727, 460] width 71 height 94
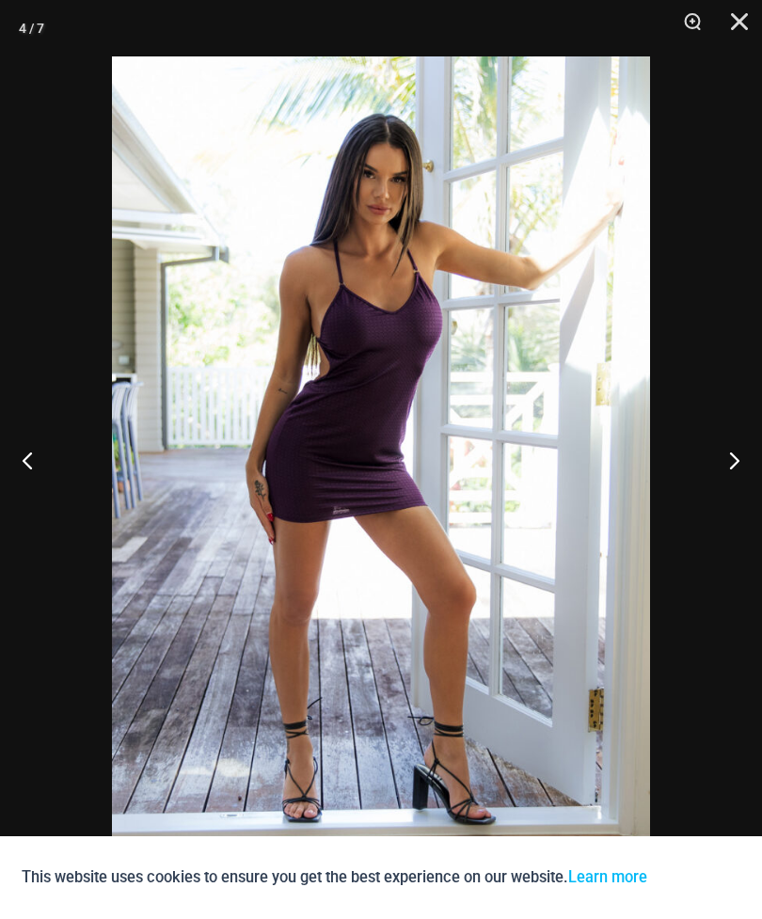
click at [730, 450] on button "Next" at bounding box center [727, 460] width 71 height 94
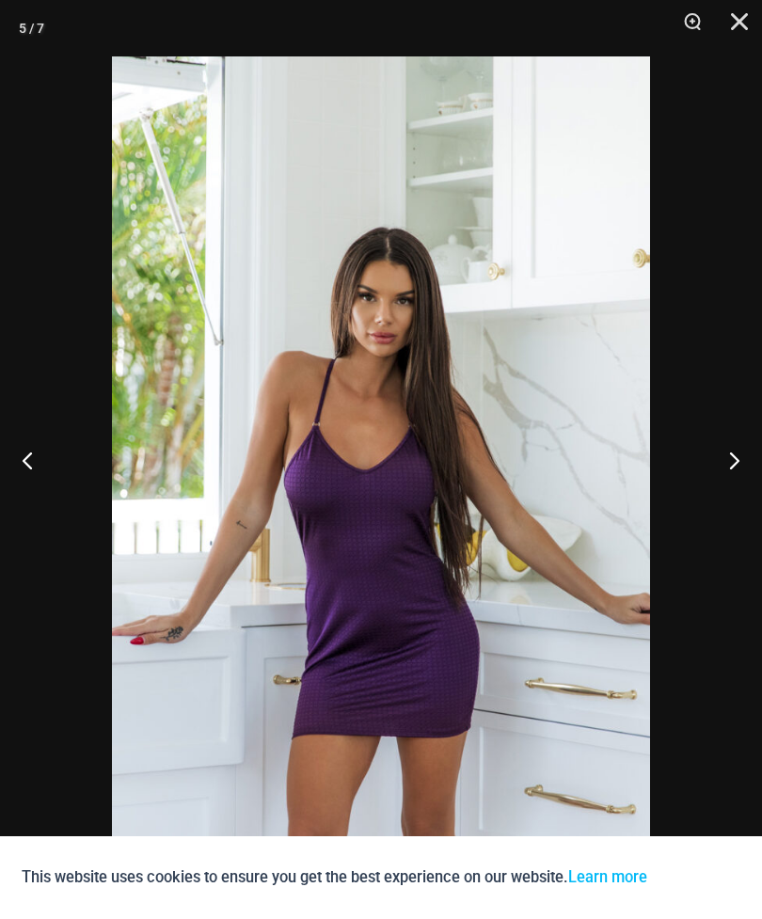
click at [41, 463] on button "Previous" at bounding box center [35, 460] width 71 height 94
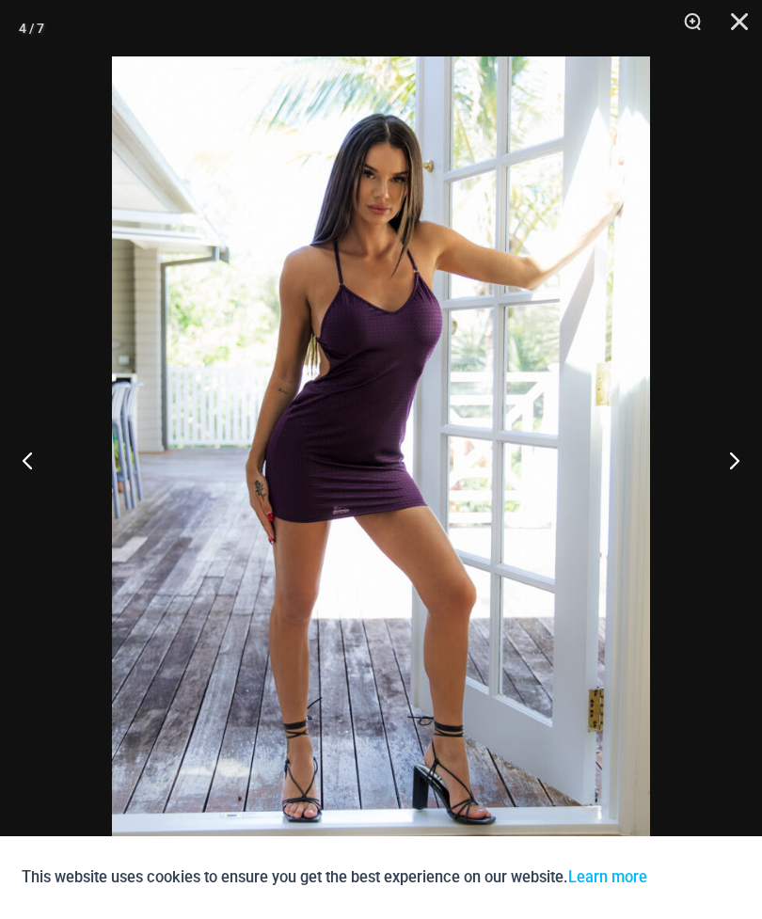
click at [752, 19] on button "Close" at bounding box center [732, 28] width 47 height 56
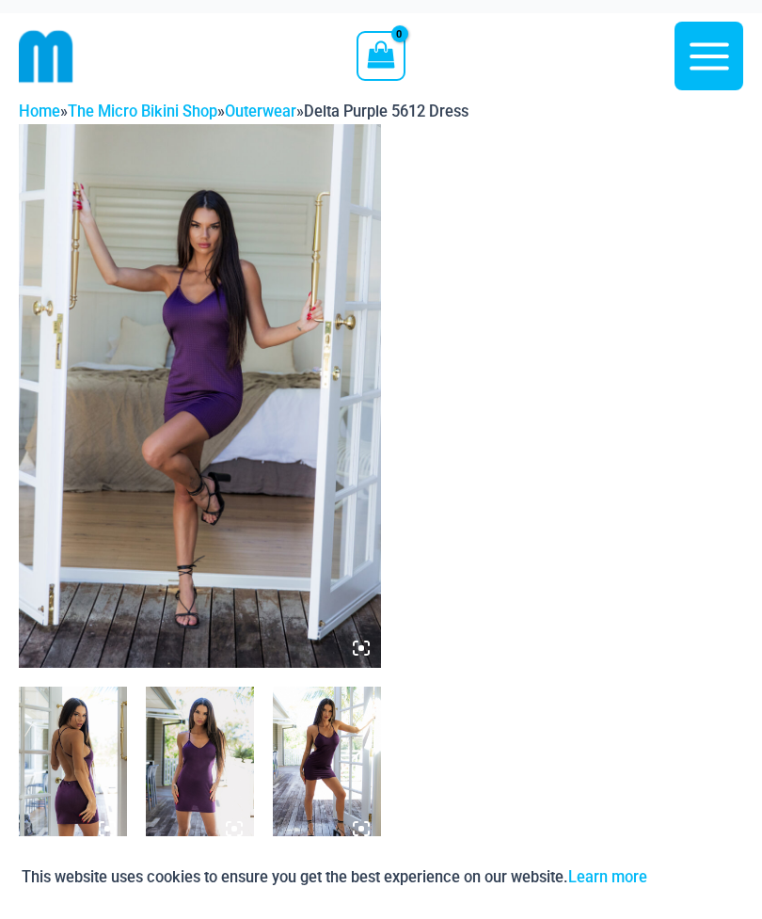
scroll to position [0, 0]
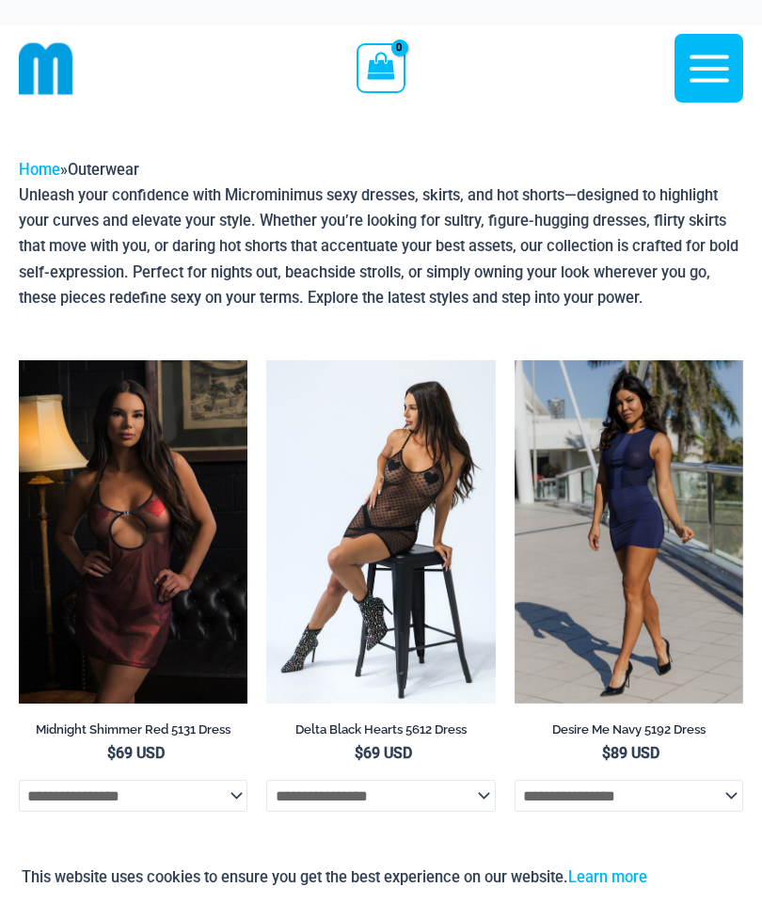
click at [266, 360] on img at bounding box center [266, 360] width 0 height 0
